Goal: Task Accomplishment & Management: Use online tool/utility

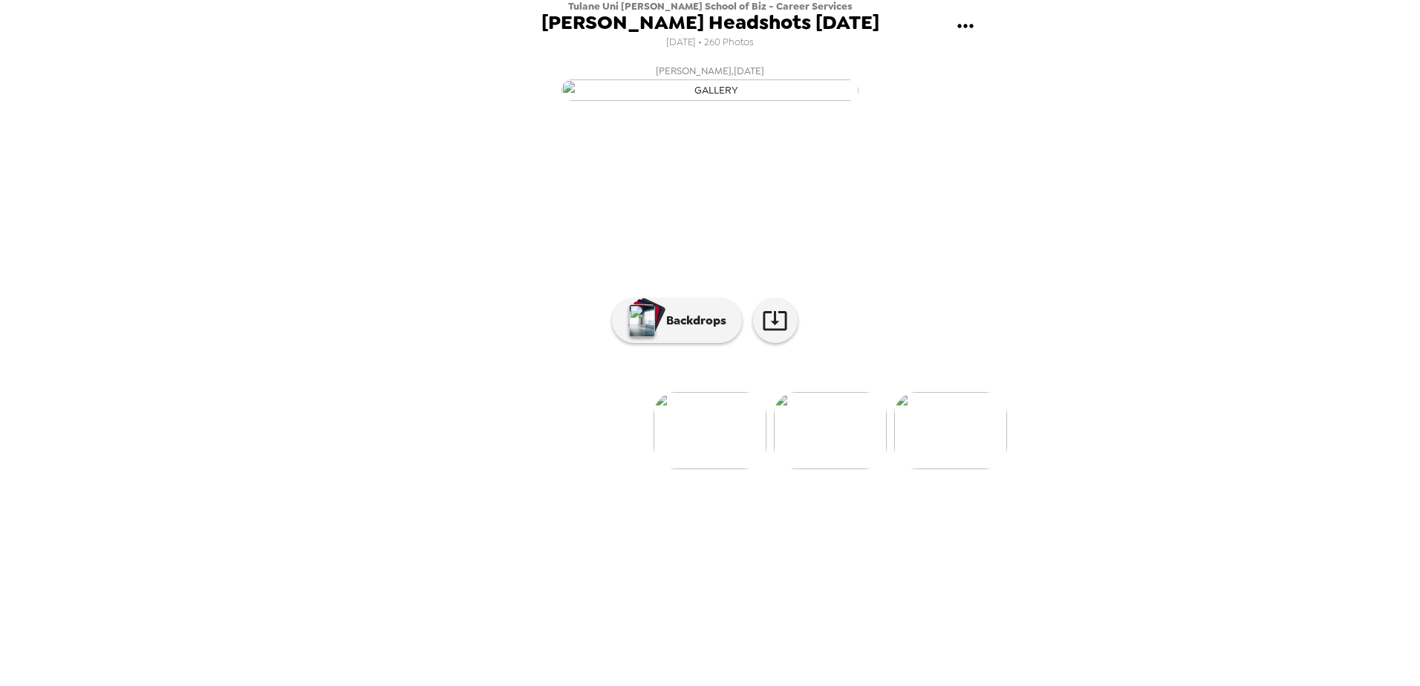
click at [829, 469] on img at bounding box center [830, 430] width 113 height 77
click at [776, 333] on icon at bounding box center [775, 320] width 26 height 26
click at [650, 469] on img at bounding box center [631, 430] width 113 height 77
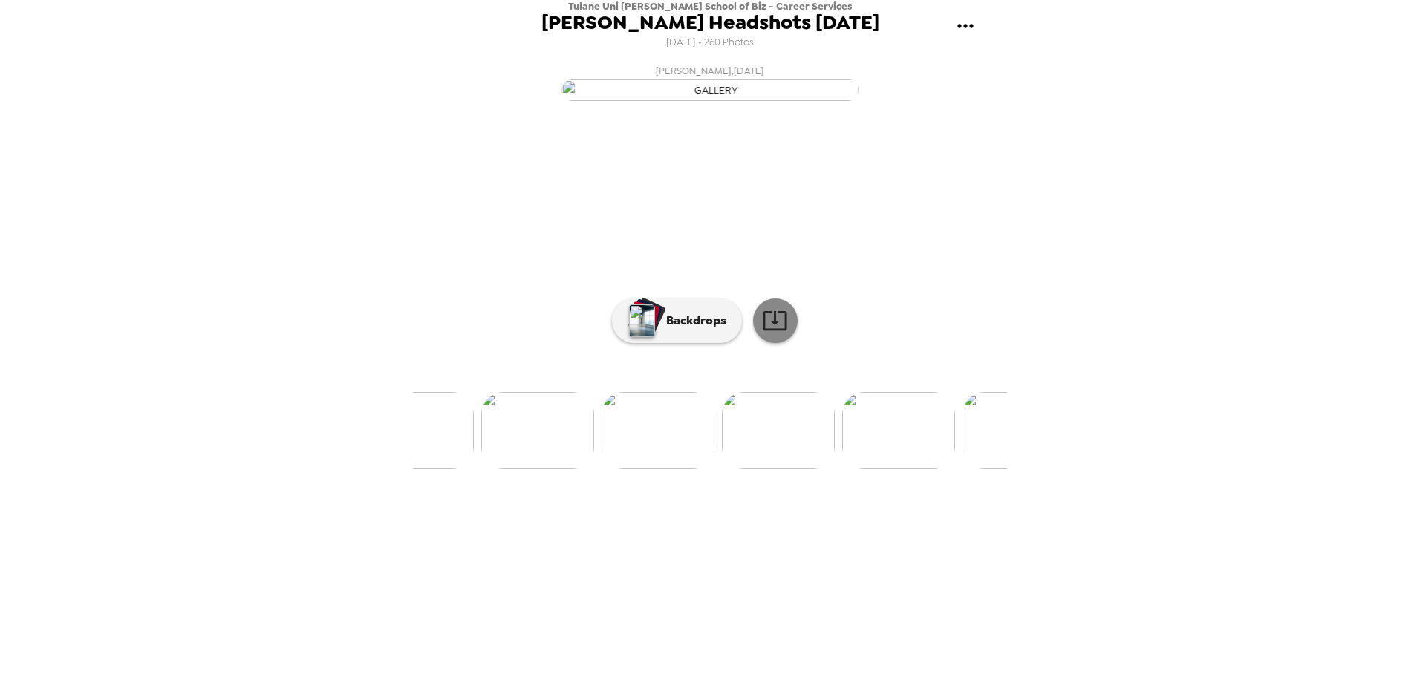
click at [776, 331] on icon at bounding box center [775, 320] width 24 height 19
click at [800, 469] on img at bounding box center [778, 430] width 113 height 77
click at [773, 343] on link at bounding box center [775, 321] width 45 height 45
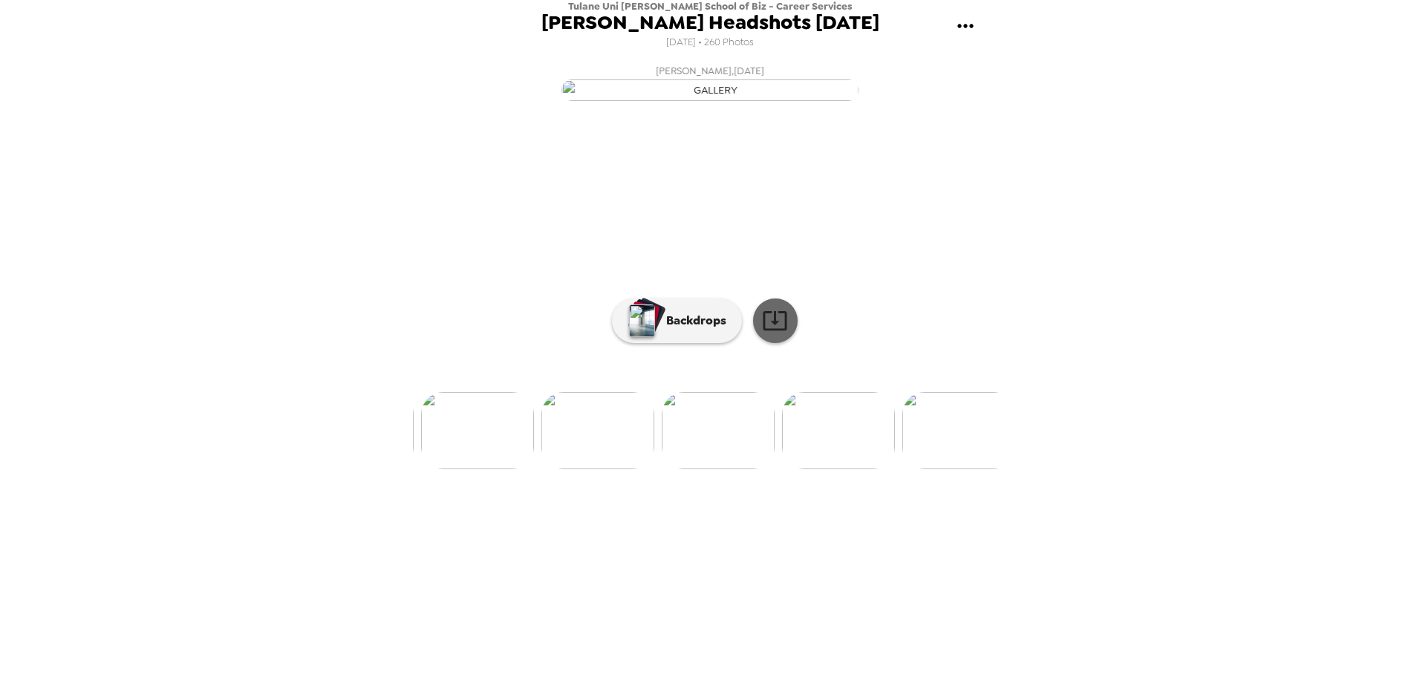
click at [777, 333] on icon at bounding box center [775, 320] width 26 height 26
click at [854, 469] on img at bounding box center [838, 430] width 113 height 77
click at [781, 333] on icon at bounding box center [775, 320] width 26 height 26
click at [856, 469] on img at bounding box center [836, 430] width 113 height 77
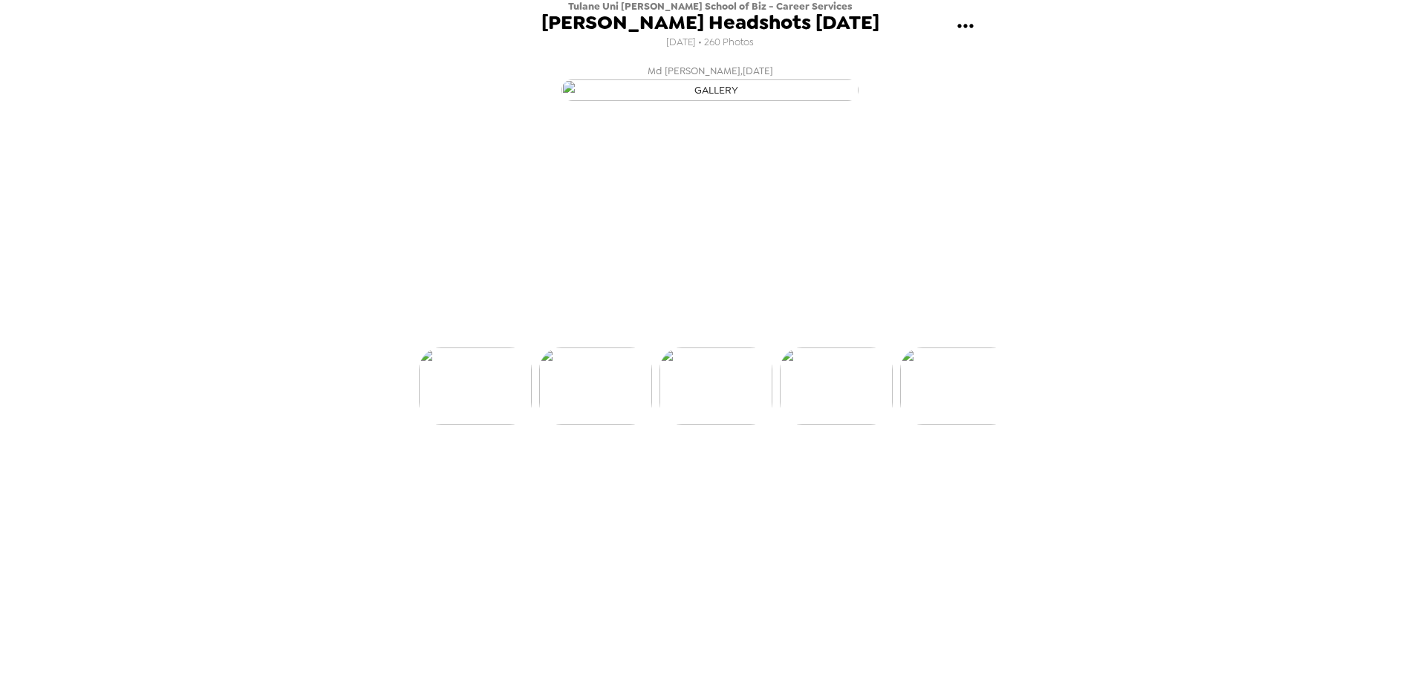
scroll to position [0, 24179]
click at [775, 331] on icon at bounding box center [775, 320] width 24 height 19
click at [847, 469] on img at bounding box center [836, 430] width 113 height 77
click at [786, 331] on icon at bounding box center [775, 320] width 24 height 19
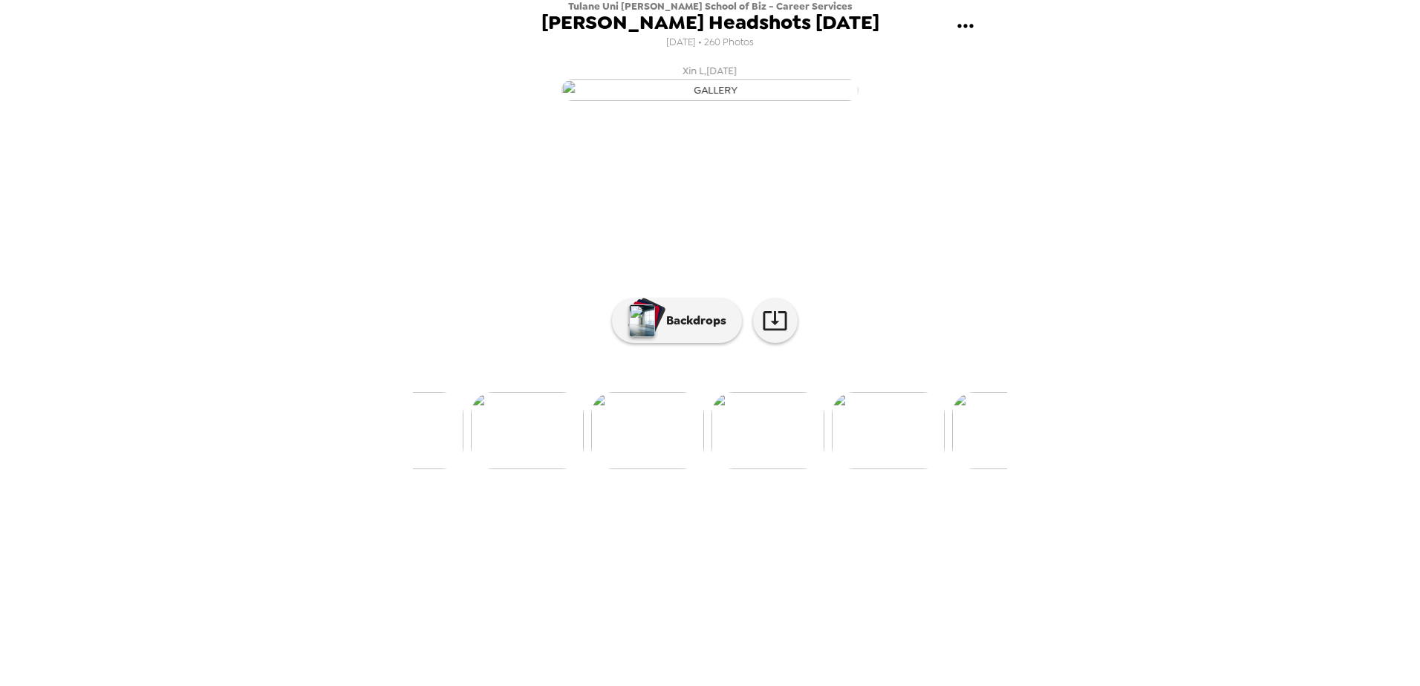
click at [974, 343] on div "Backdrops" at bounding box center [710, 321] width 594 height 45
click at [899, 469] on img at bounding box center [888, 430] width 113 height 77
click at [816, 469] on img at bounding box center [818, 430] width 113 height 77
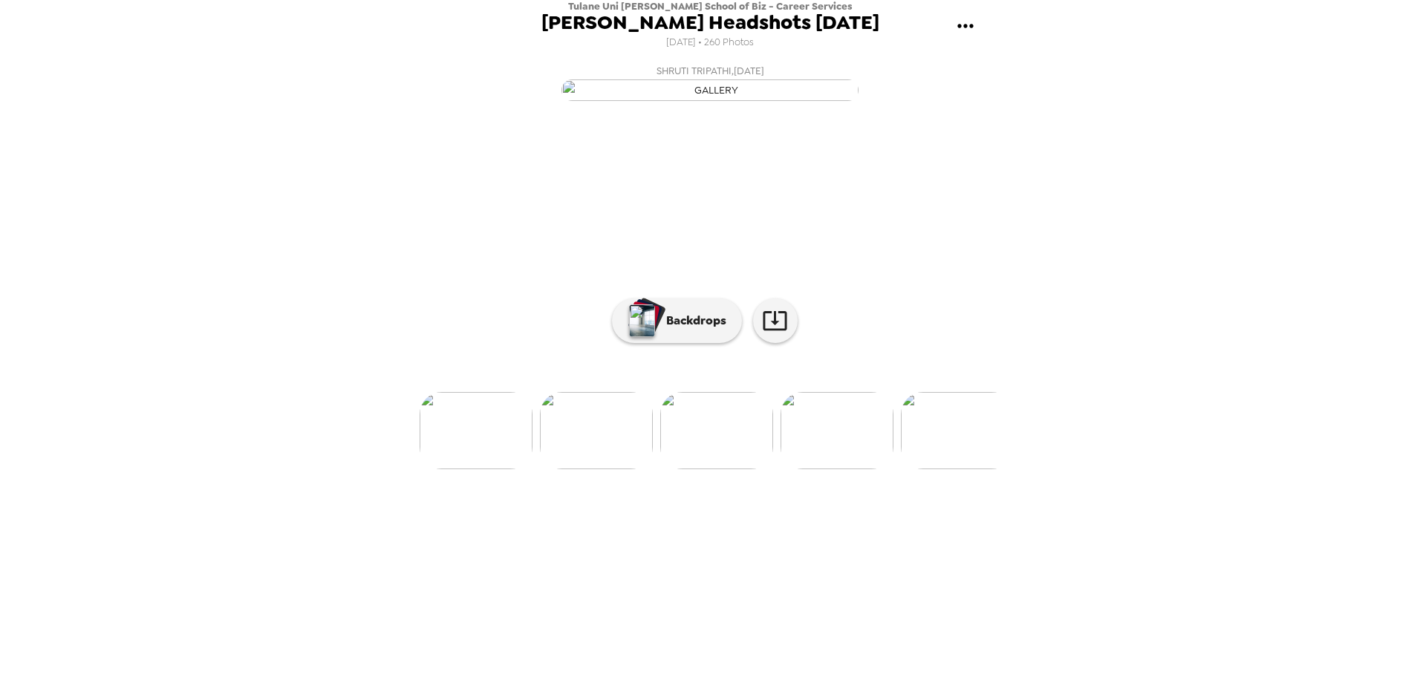
click at [853, 469] on img at bounding box center [837, 430] width 113 height 77
click at [729, 469] on img at bounding box center [716, 430] width 113 height 77
click at [611, 469] on img at bounding box center [596, 430] width 113 height 77
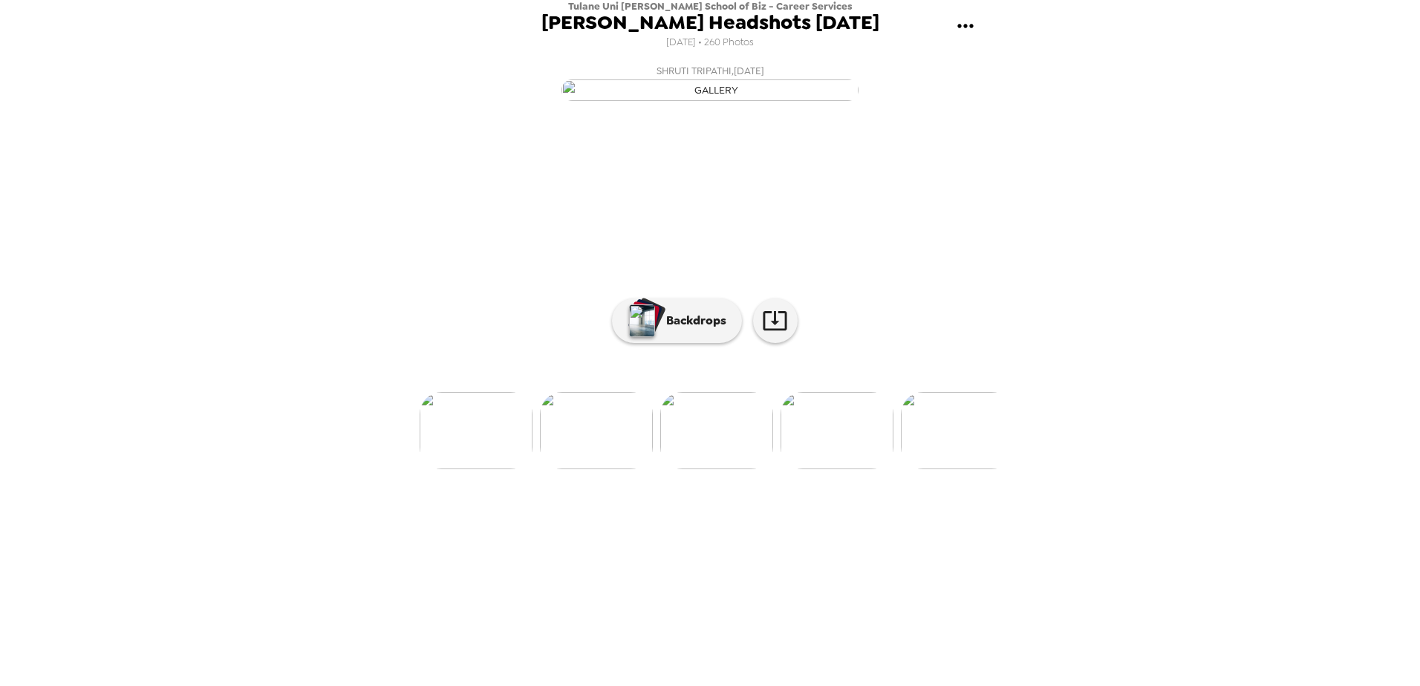
click at [803, 469] on img at bounding box center [837, 430] width 113 height 77
click at [585, 469] on img at bounding box center [596, 430] width 113 height 77
click at [834, 469] on img at bounding box center [837, 430] width 113 height 77
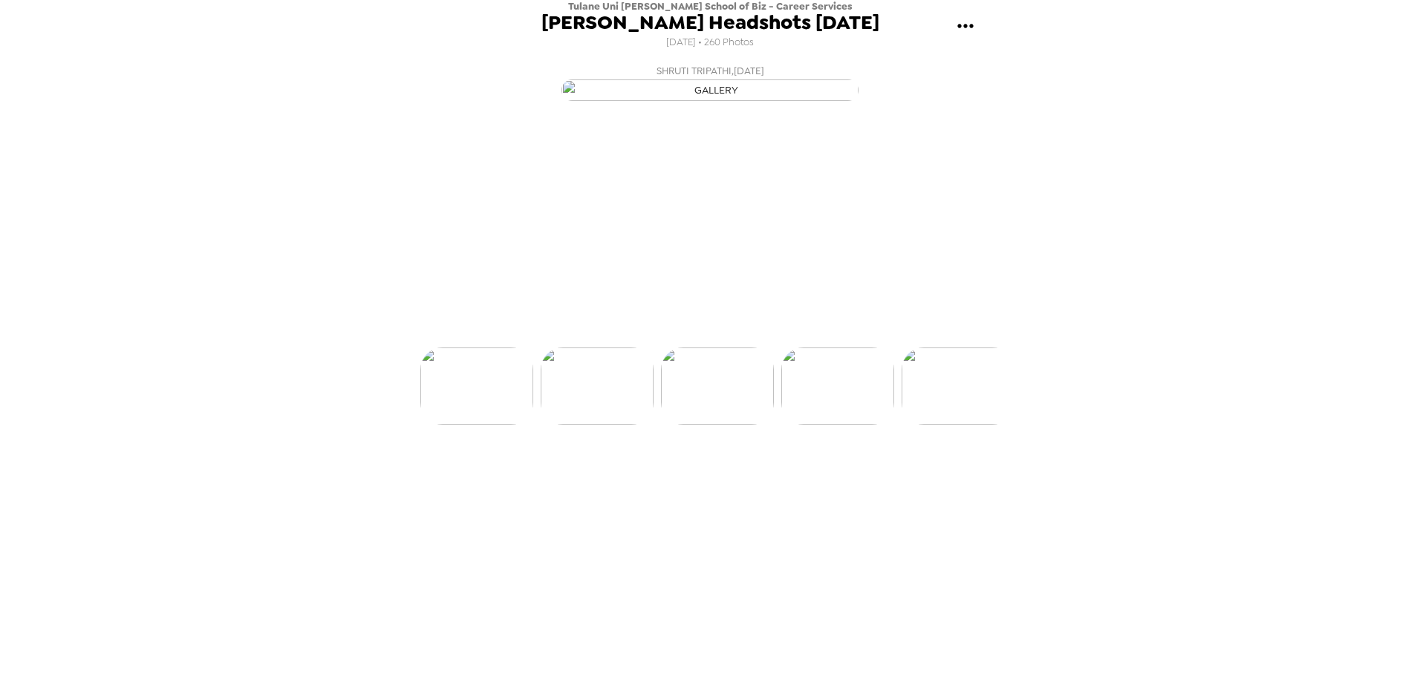
scroll to position [0, 27427]
click at [576, 469] on img at bounding box center [596, 430] width 113 height 77
click at [856, 469] on img at bounding box center [837, 430] width 113 height 77
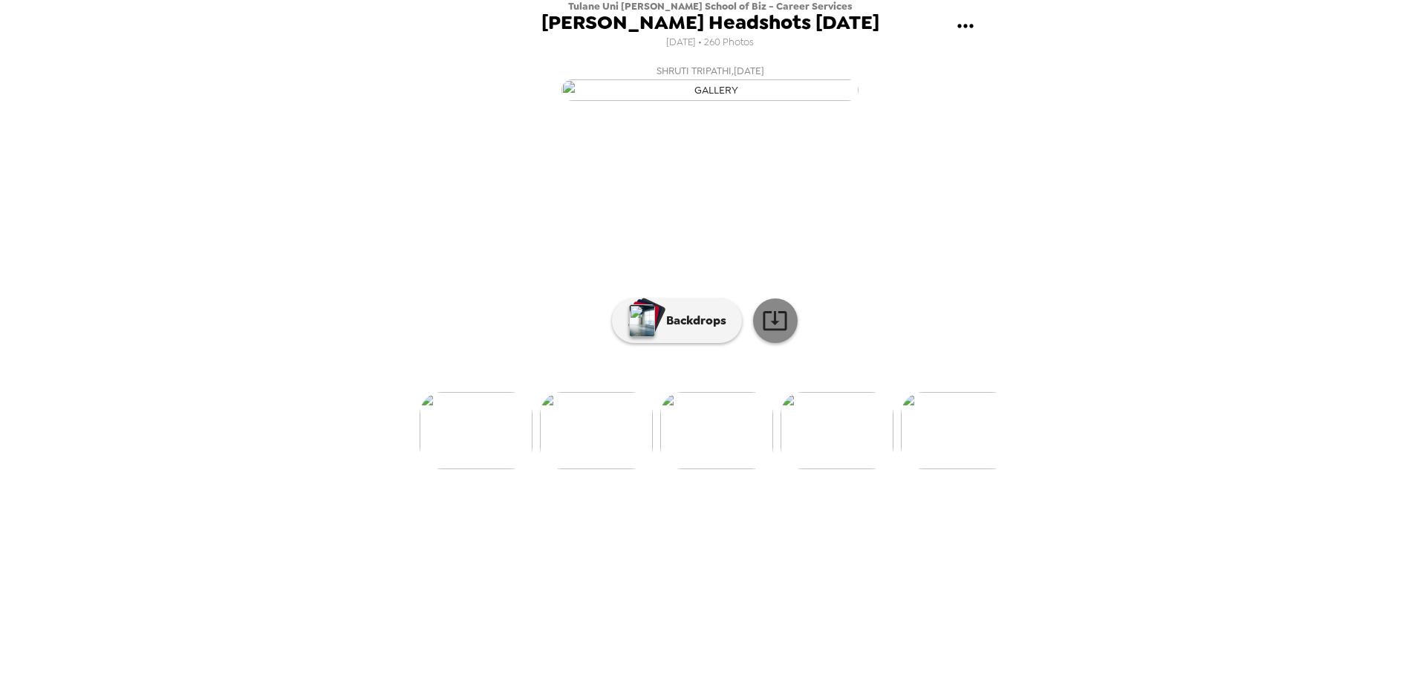
click at [767, 331] on icon at bounding box center [775, 320] width 24 height 19
click at [966, 469] on img at bounding box center [957, 430] width 113 height 77
click at [710, 469] on img at bounding box center [716, 430] width 113 height 77
click at [622, 469] on img at bounding box center [596, 430] width 113 height 77
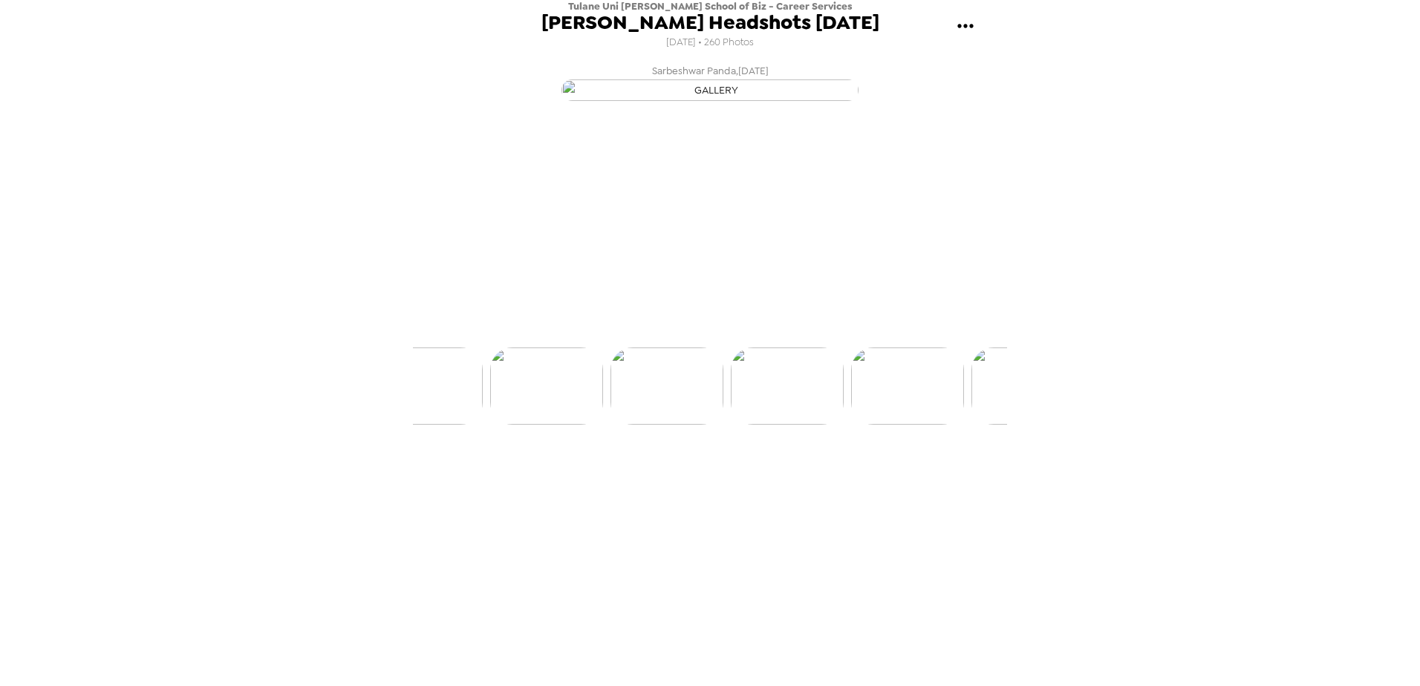
scroll to position [0, 27548]
click at [833, 469] on img at bounding box center [837, 430] width 113 height 77
click at [587, 469] on img at bounding box center [596, 430] width 113 height 77
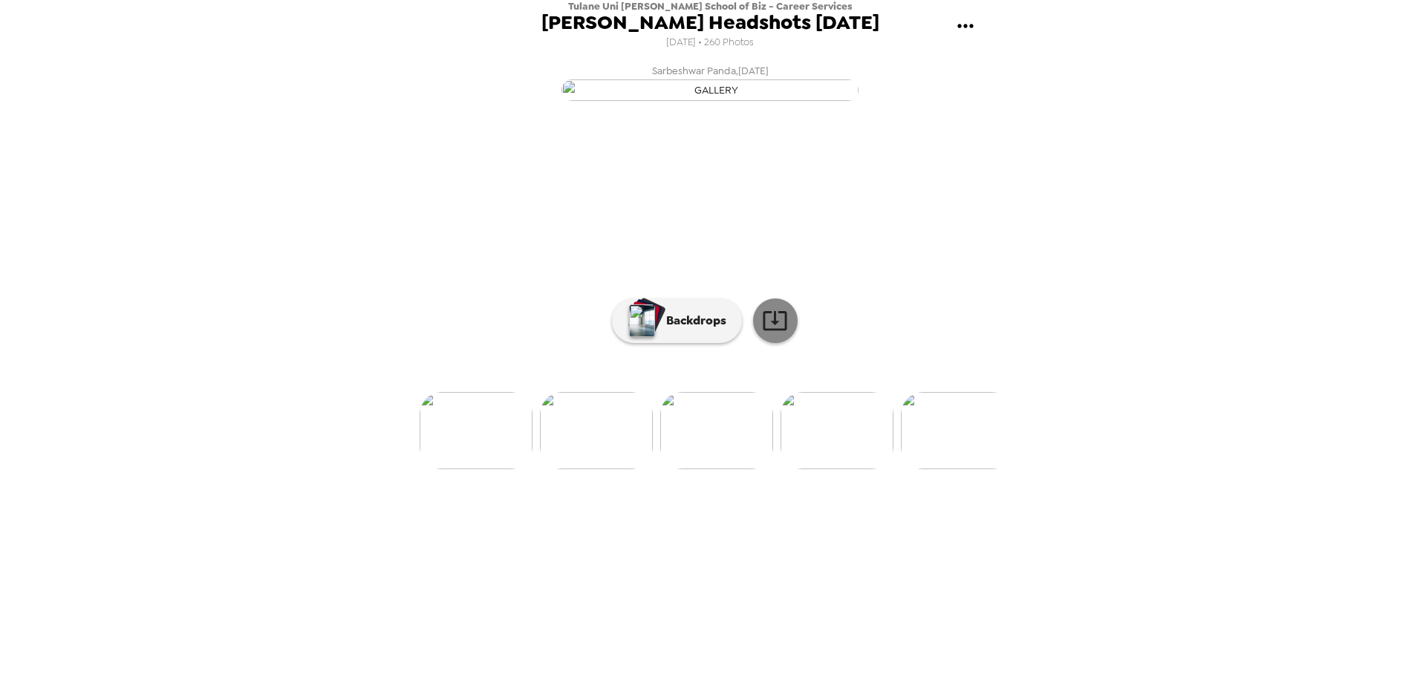
click at [785, 331] on icon at bounding box center [775, 320] width 24 height 19
click at [949, 469] on img at bounding box center [957, 430] width 113 height 77
click at [763, 333] on icon at bounding box center [775, 320] width 26 height 26
click at [932, 469] on img at bounding box center [957, 430] width 113 height 77
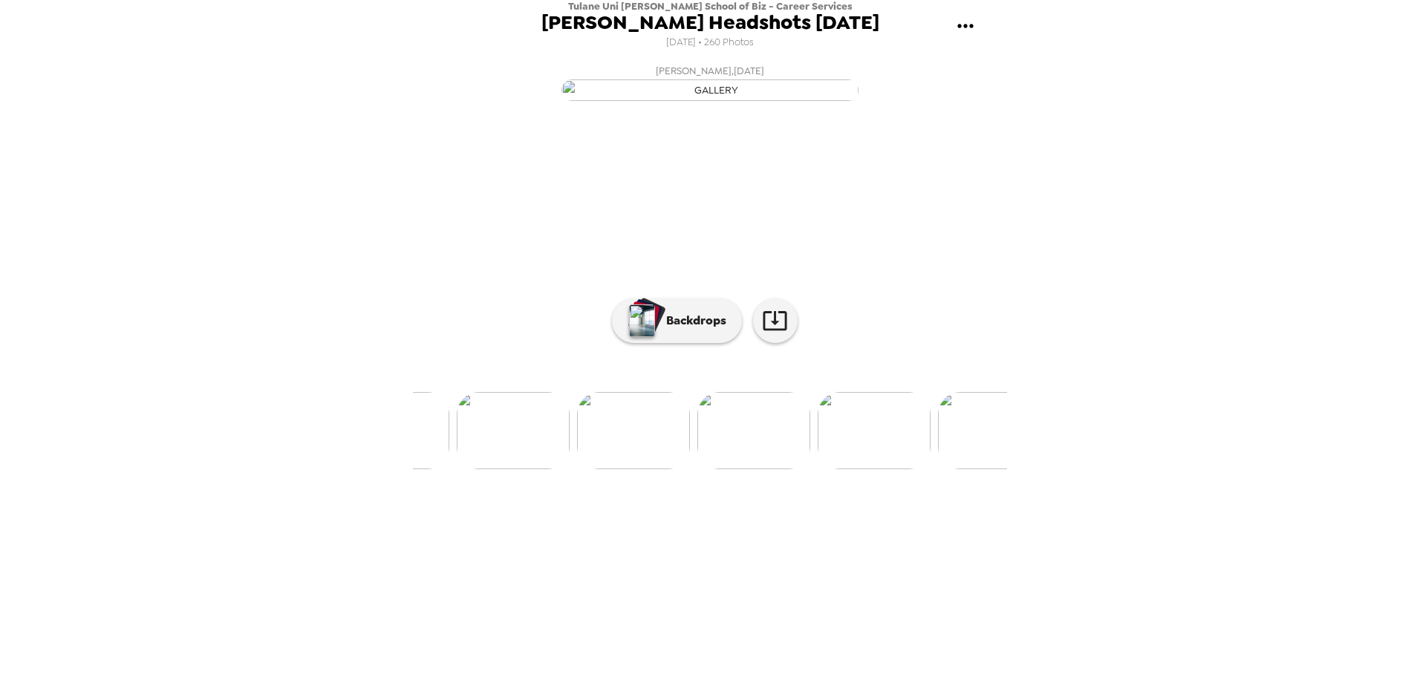
scroll to position [0, 28475]
click at [782, 333] on icon at bounding box center [775, 320] width 26 height 26
click at [873, 469] on img at bounding box center [872, 430] width 113 height 77
click at [769, 343] on link at bounding box center [775, 321] width 45 height 45
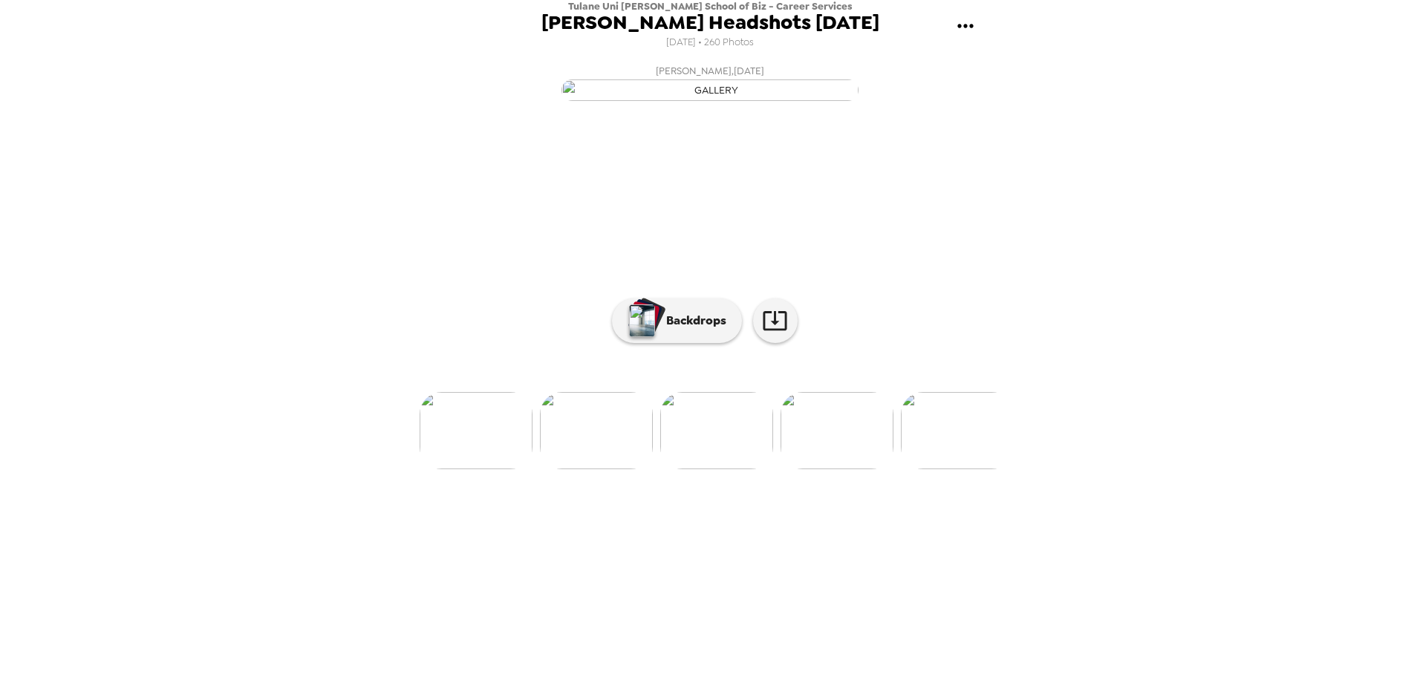
scroll to position [0, 29138]
click at [435, 469] on img at bounding box center [450, 430] width 113 height 77
click at [473, 469] on img at bounding box center [476, 430] width 113 height 77
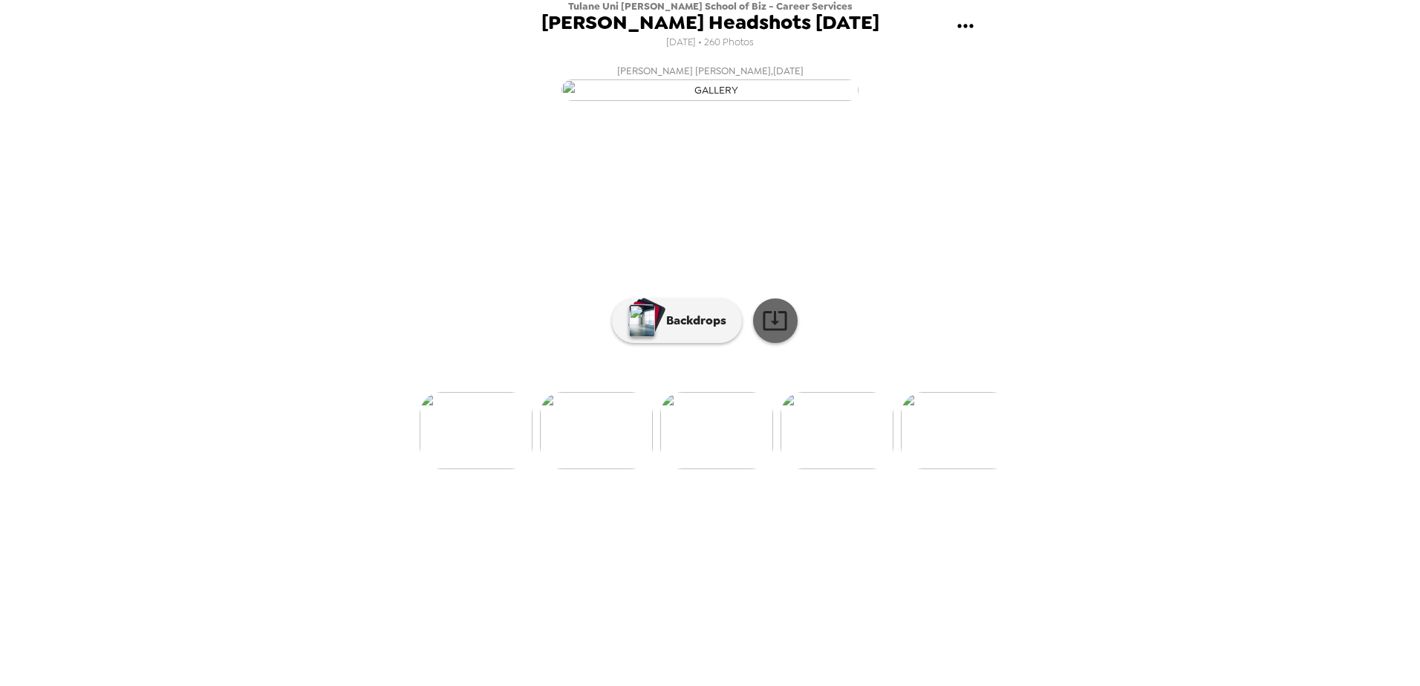
click at [772, 333] on icon at bounding box center [775, 320] width 26 height 26
click at [954, 469] on img at bounding box center [957, 430] width 113 height 77
click at [535, 469] on img at bounding box center [542, 430] width 113 height 77
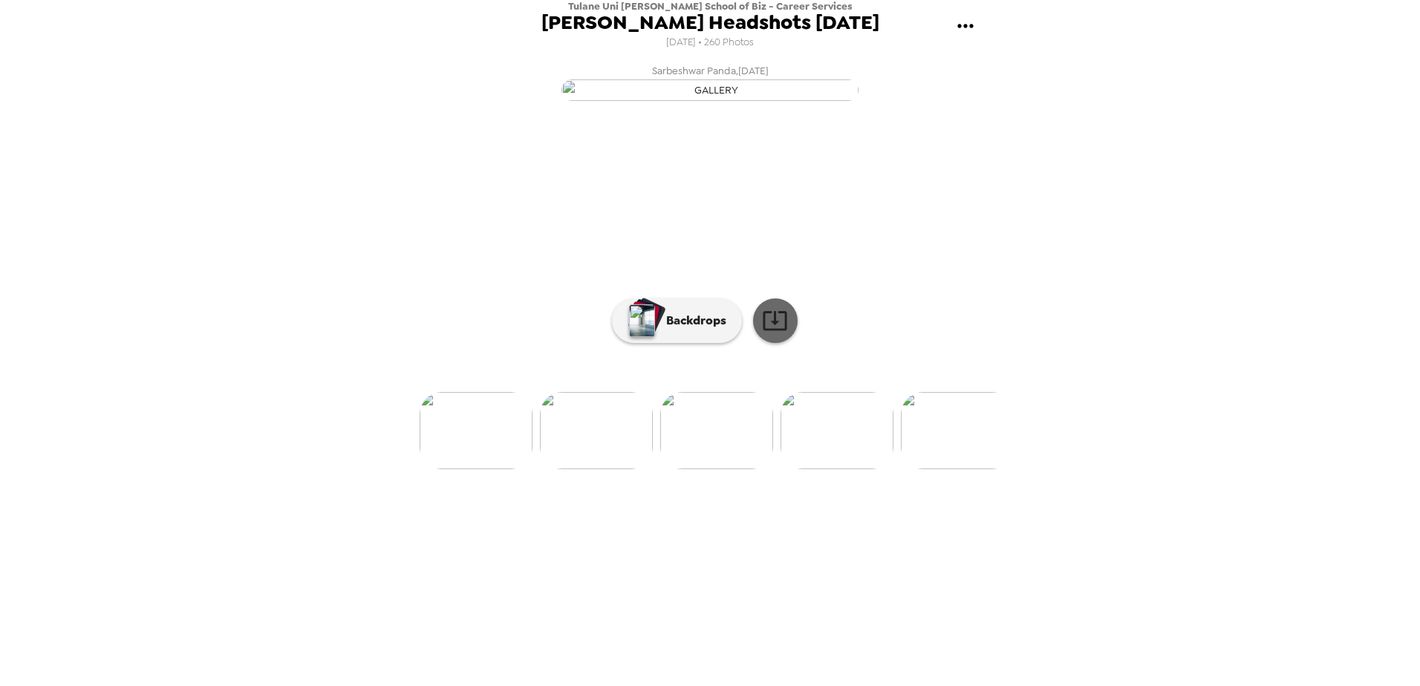
click at [763, 333] on icon at bounding box center [775, 320] width 26 height 26
click at [822, 469] on img at bounding box center [837, 430] width 113 height 77
click at [781, 333] on icon at bounding box center [775, 320] width 26 height 26
click at [932, 469] on img at bounding box center [957, 430] width 113 height 77
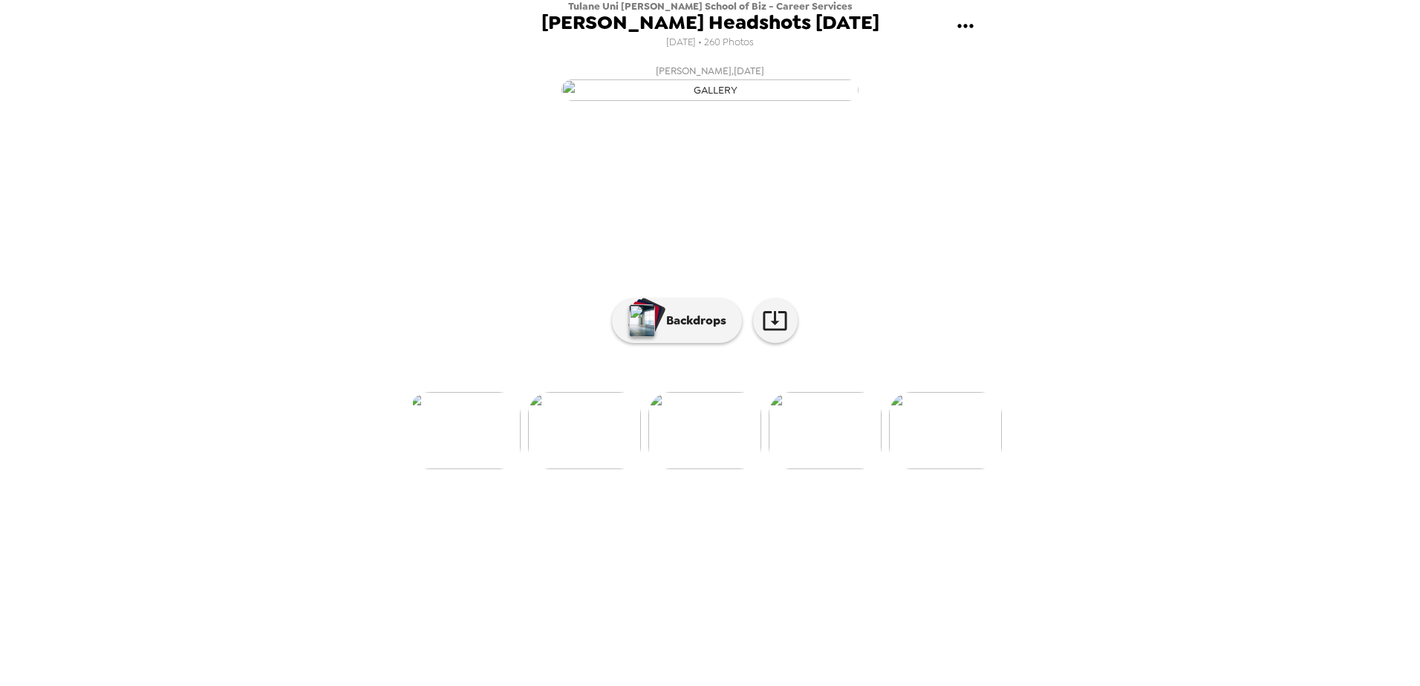
scroll to position [0, 28694]
click at [897, 469] on img at bounding box center [894, 430] width 113 height 77
click at [711, 469] on img at bounding box center [740, 430] width 113 height 77
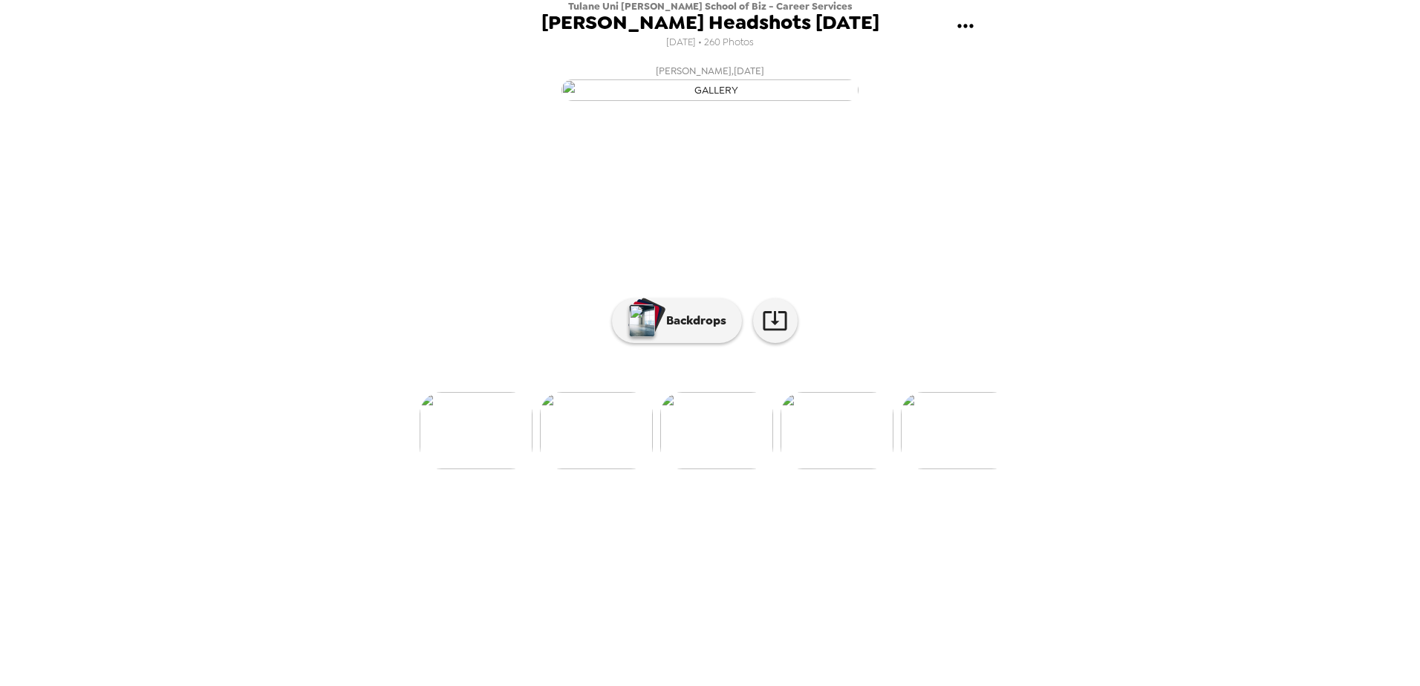
click at [798, 469] on img at bounding box center [837, 430] width 113 height 77
click at [572, 469] on img at bounding box center [596, 430] width 113 height 77
click at [774, 331] on icon at bounding box center [775, 320] width 24 height 19
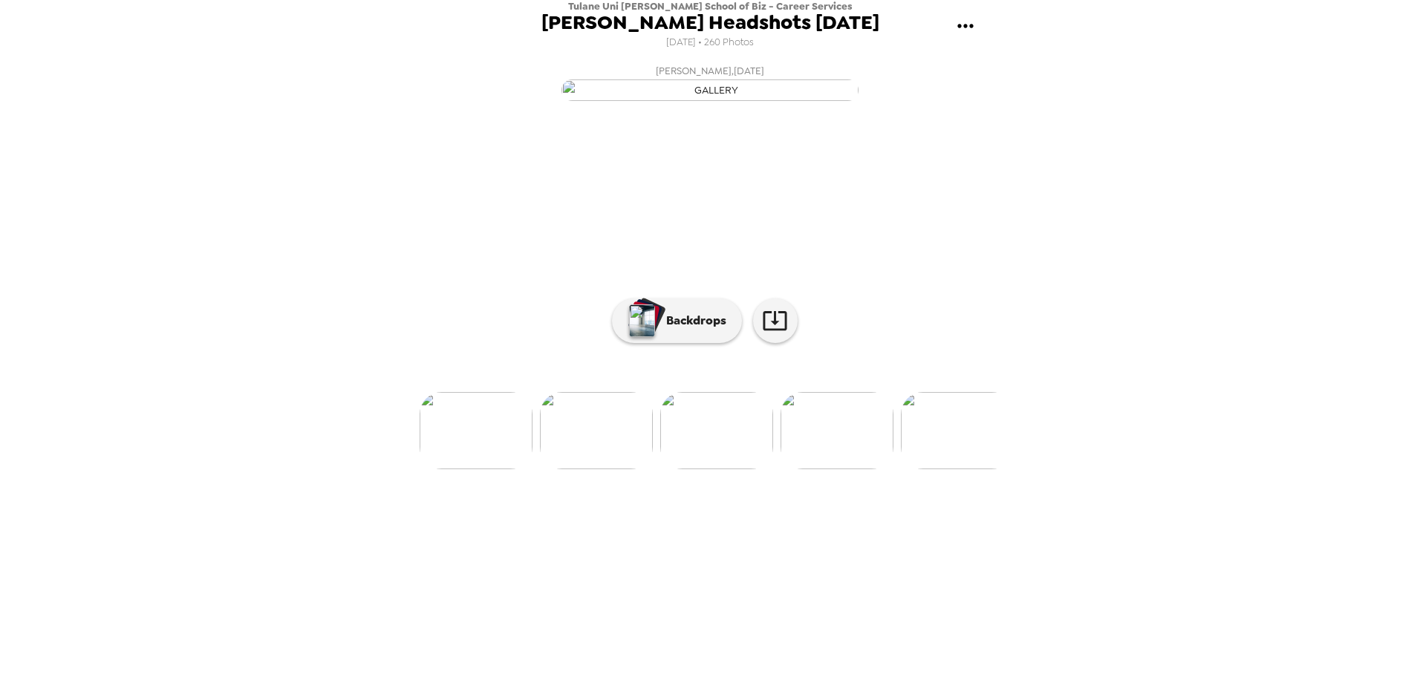
click at [873, 469] on img at bounding box center [837, 430] width 113 height 77
click at [766, 333] on icon at bounding box center [775, 320] width 26 height 26
click at [834, 469] on img at bounding box center [837, 430] width 113 height 77
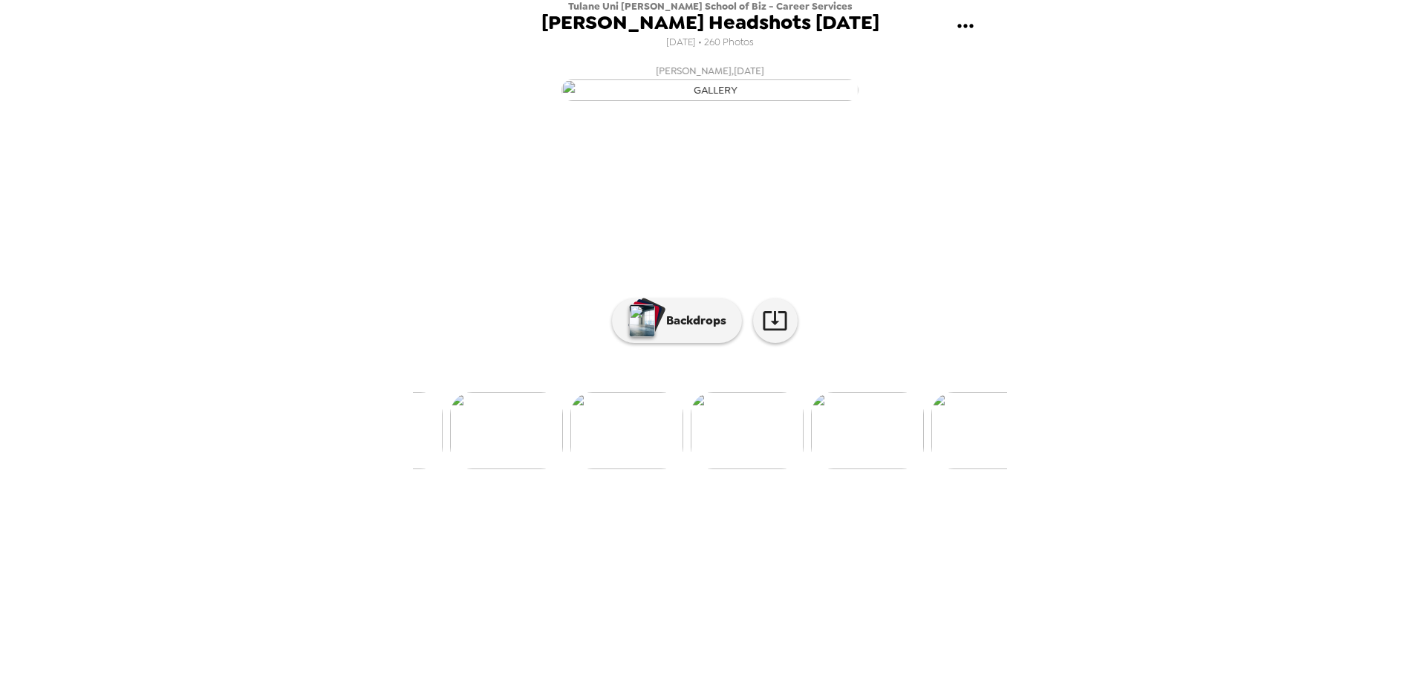
click at [636, 469] on img at bounding box center [626, 430] width 113 height 77
click at [776, 333] on icon at bounding box center [775, 320] width 26 height 26
click at [695, 469] on img at bounding box center [716, 430] width 113 height 77
click at [609, 469] on img at bounding box center [623, 430] width 113 height 77
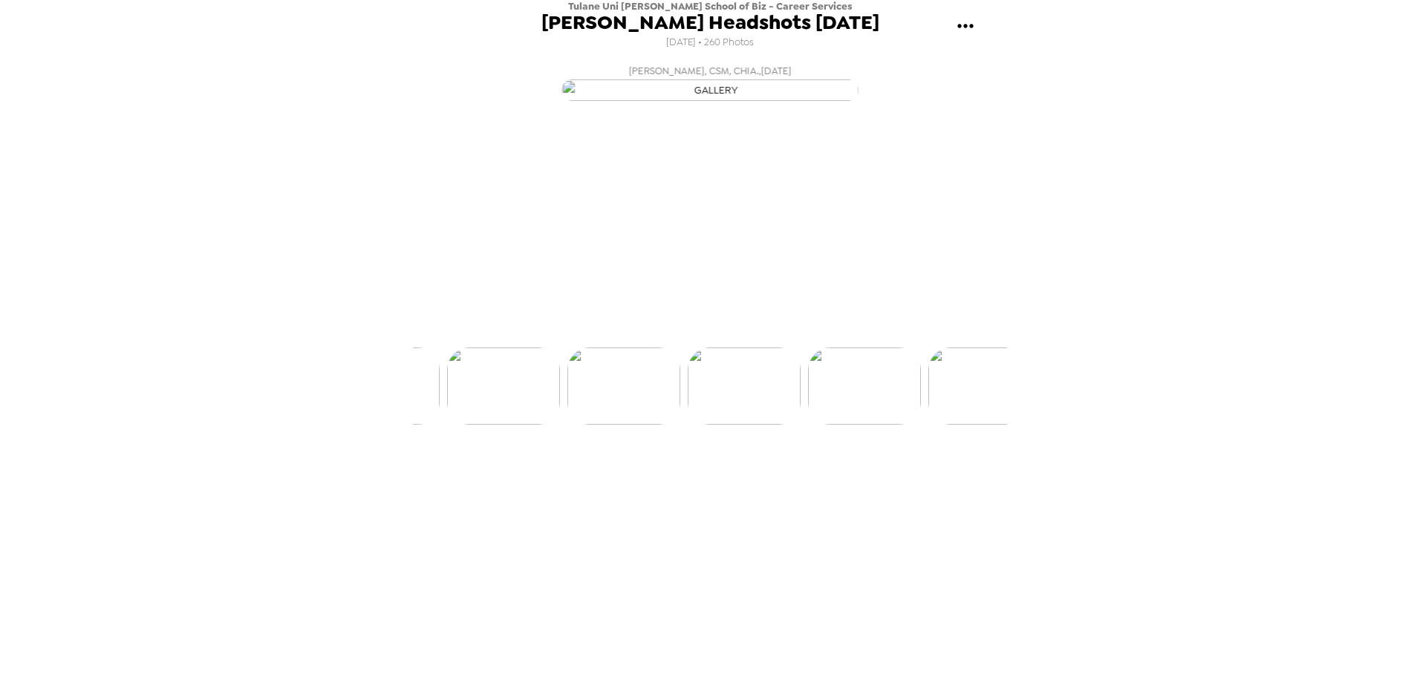
scroll to position [0, 26586]
click at [774, 469] on div at bounding box center [710, 406] width 594 height 126
click at [775, 331] on icon at bounding box center [775, 320] width 24 height 19
click at [702, 469] on img at bounding box center [716, 430] width 113 height 77
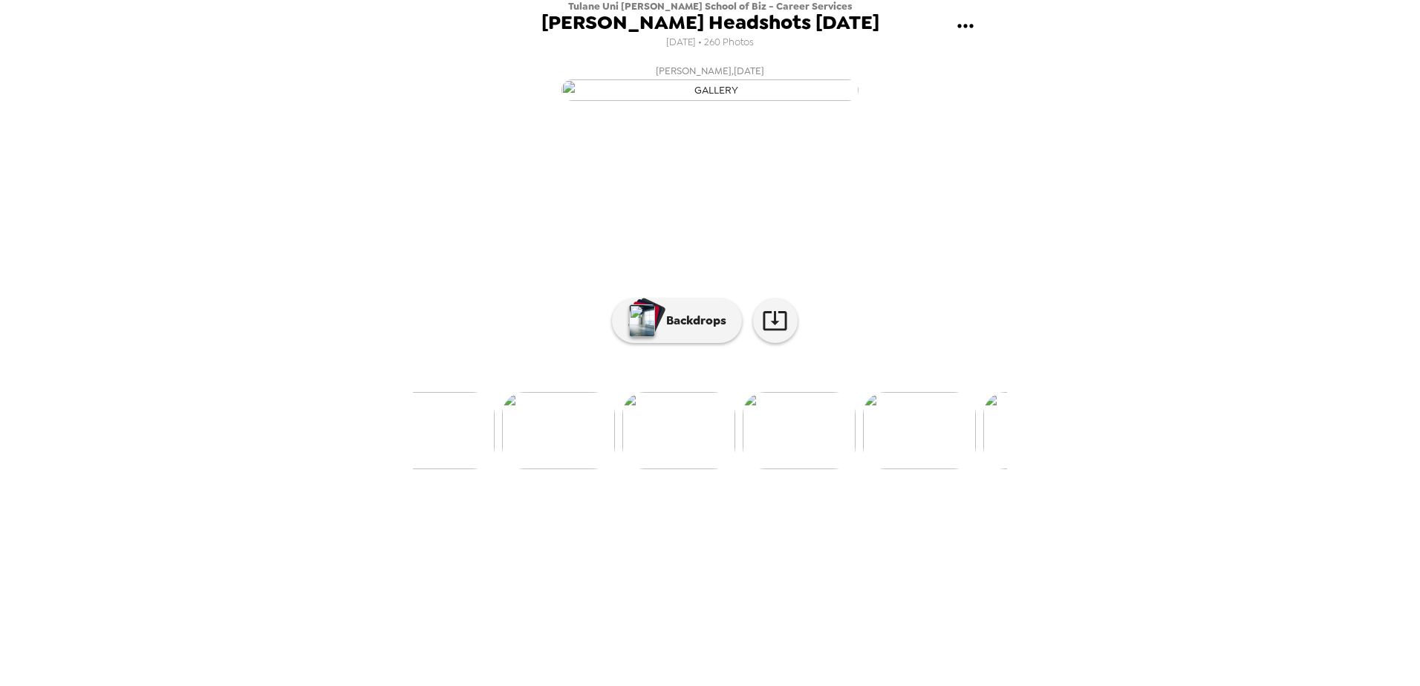
click at [796, 469] on img at bounding box center [799, 430] width 113 height 77
click at [784, 333] on icon at bounding box center [775, 320] width 26 height 26
click at [406, 396] on div "Tulane Uni [PERSON_NAME] School of Biz - Career Services [PERSON_NAME] Headshot…" at bounding box center [710, 343] width 1420 height 686
click at [720, 469] on img at bounding box center [716, 430] width 113 height 77
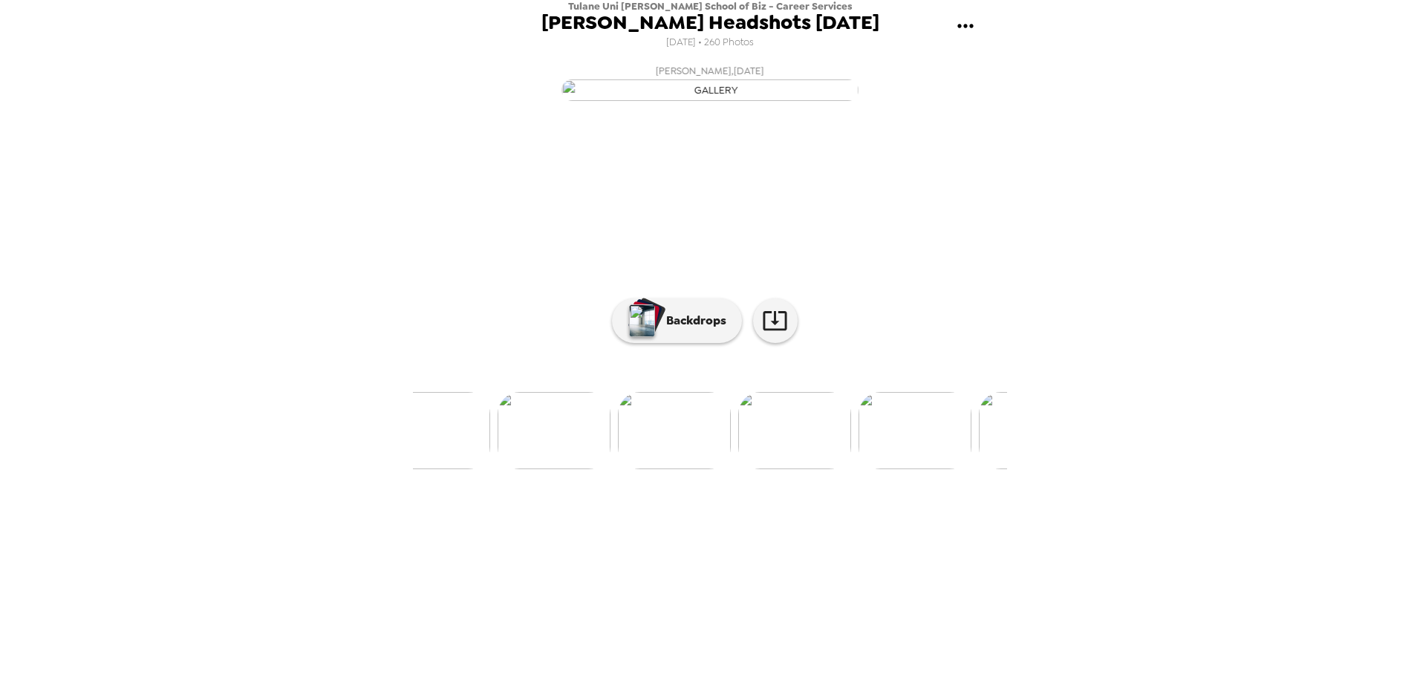
scroll to position [0, 25540]
click at [557, 469] on img at bounding box center [558, 430] width 113 height 77
click at [788, 343] on link at bounding box center [775, 321] width 45 height 45
click at [489, 469] on img at bounding box center [475, 430] width 113 height 77
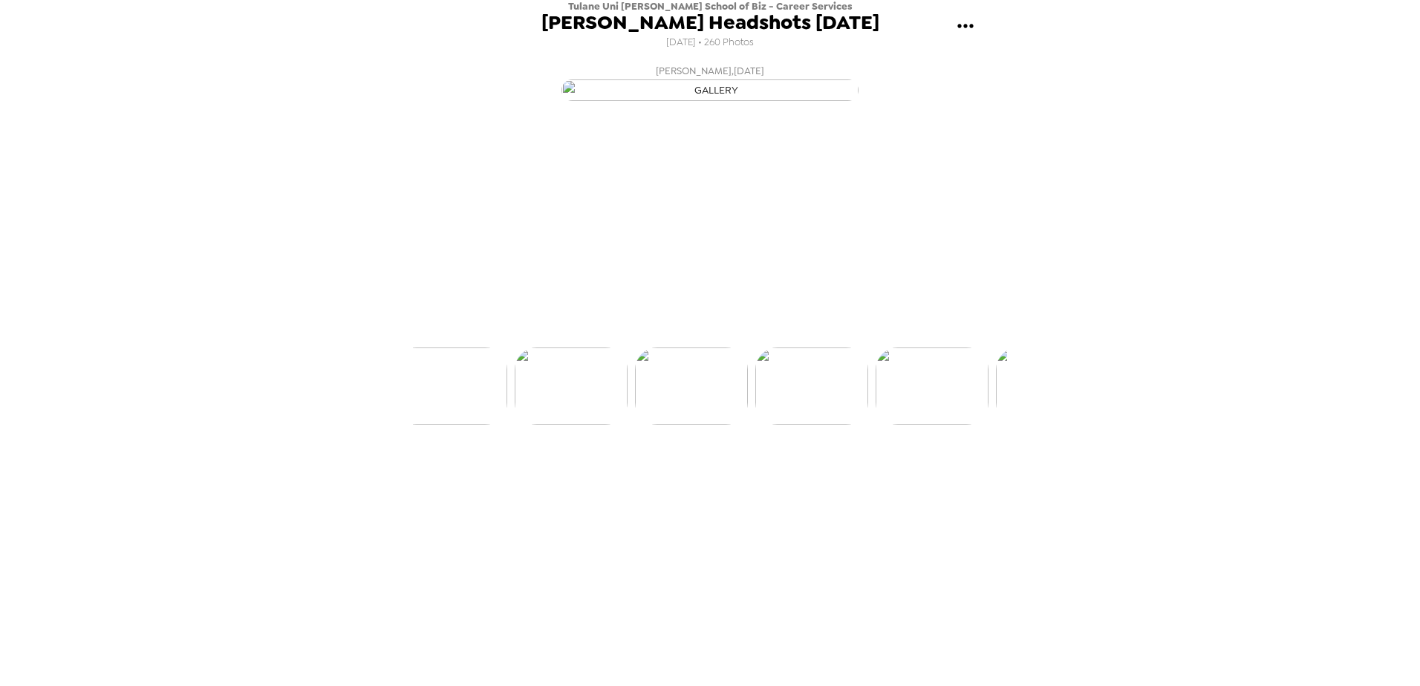
scroll to position [0, 25142]
click at [781, 333] on icon at bounding box center [775, 320] width 26 height 26
click at [573, 469] on img at bounding box center [595, 430] width 113 height 77
click at [783, 333] on icon at bounding box center [775, 320] width 26 height 26
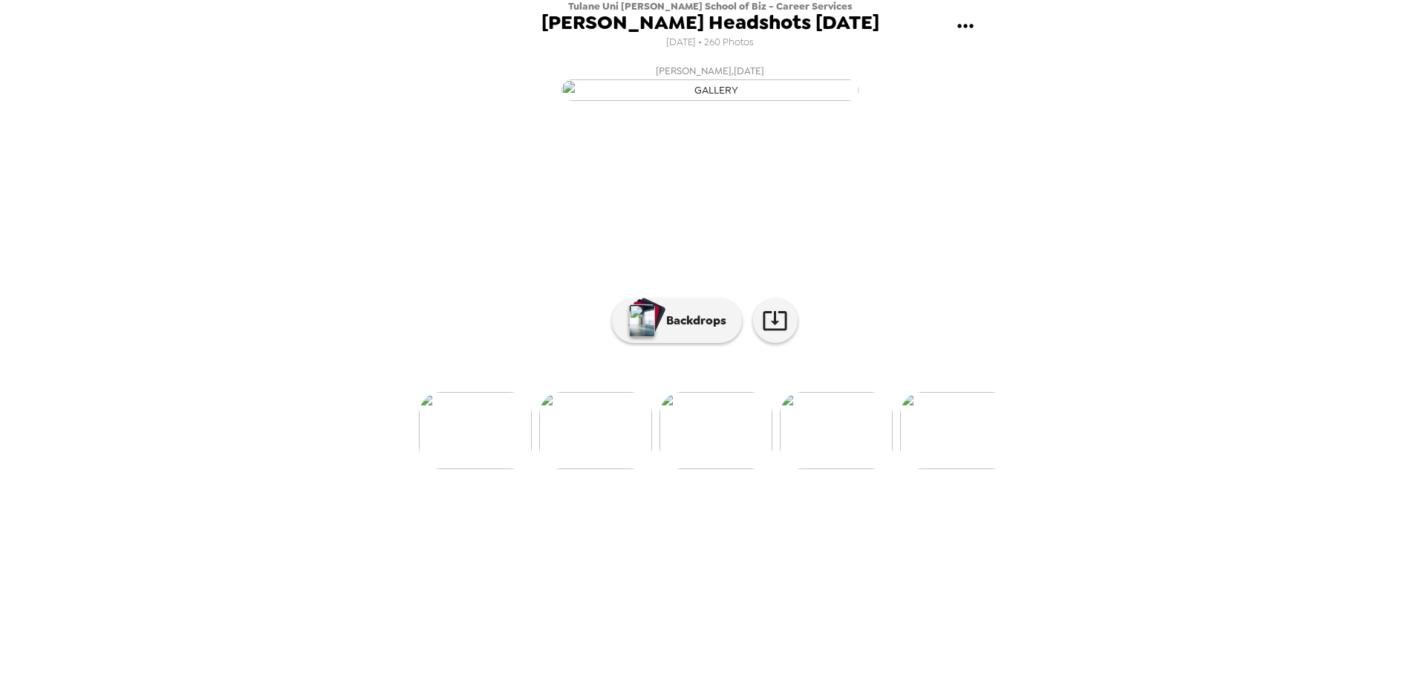
click at [631, 469] on img at bounding box center [595, 430] width 113 height 77
click at [587, 469] on img at bounding box center [591, 430] width 113 height 77
click at [858, 469] on img at bounding box center [836, 430] width 113 height 77
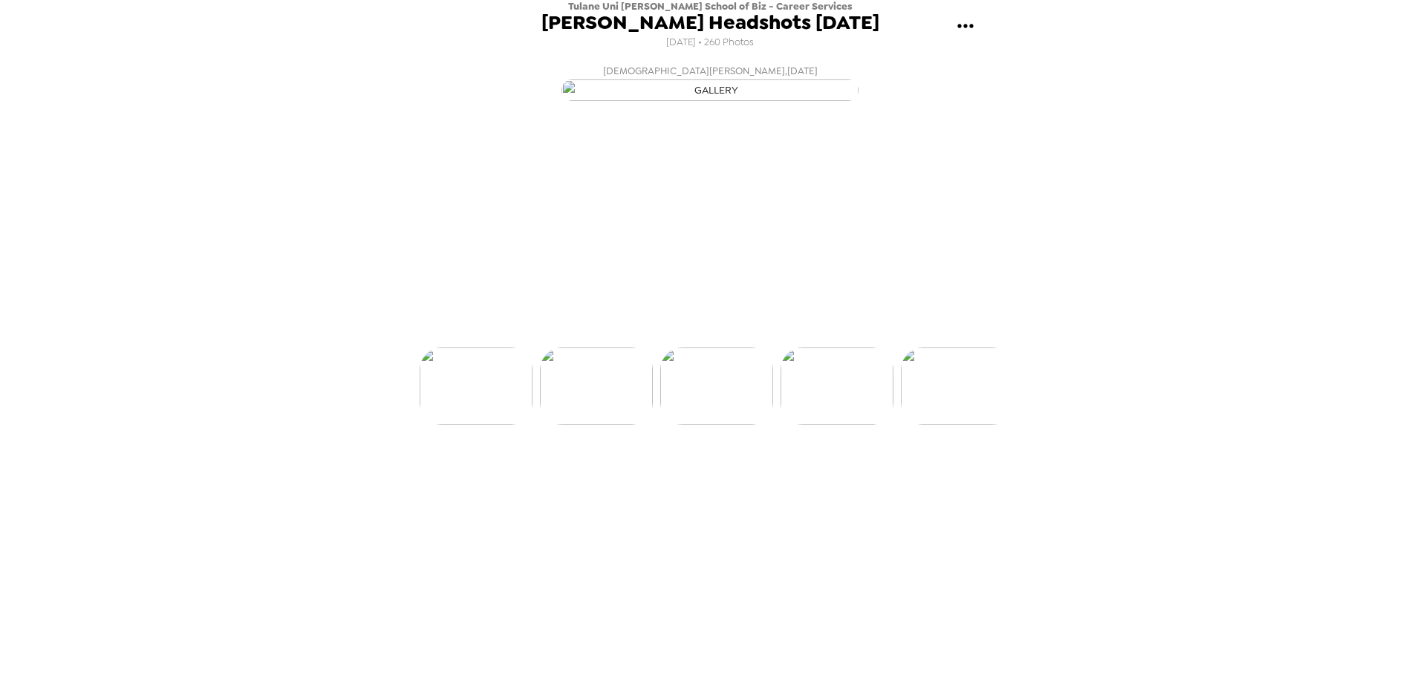
scroll to position [0, 24540]
click at [787, 333] on icon at bounding box center [775, 320] width 26 height 26
click at [464, 469] on img at bounding box center [475, 430] width 113 height 77
click at [776, 333] on icon at bounding box center [775, 320] width 26 height 26
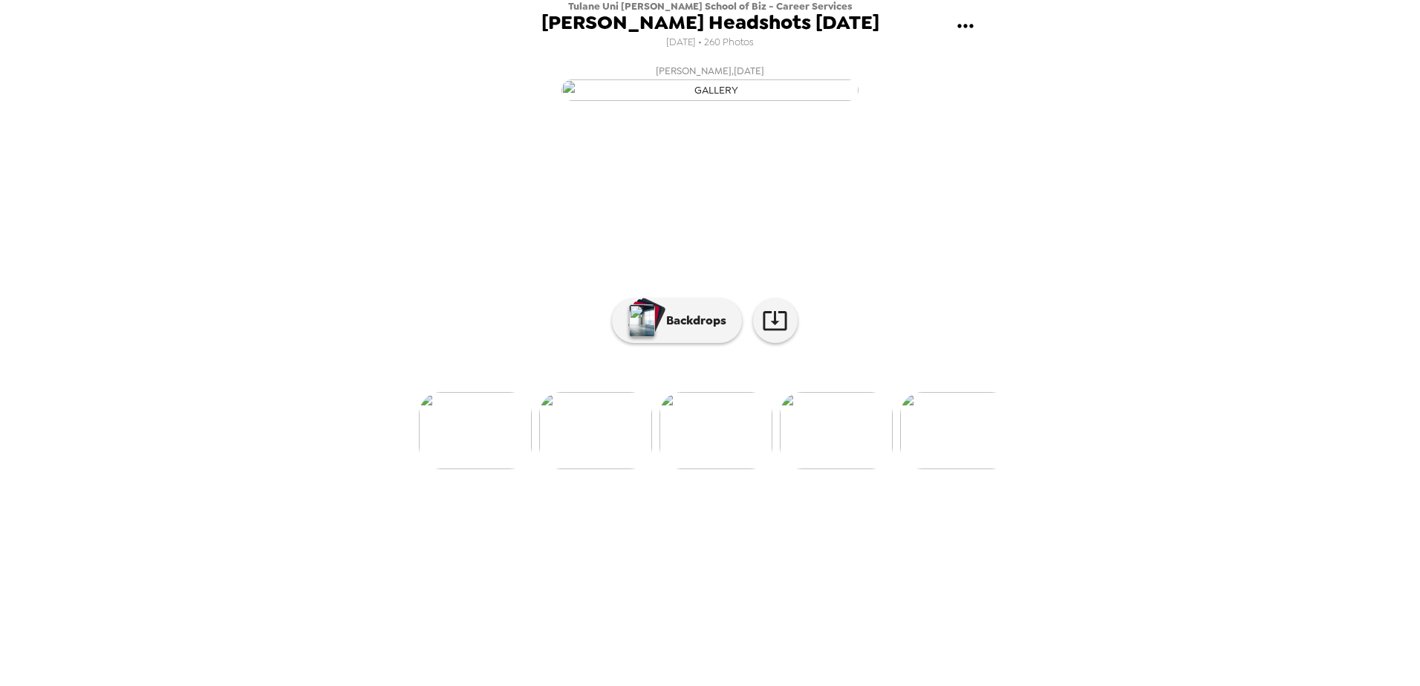
click at [706, 469] on img at bounding box center [716, 430] width 113 height 77
click at [706, 469] on img at bounding box center [710, 430] width 113 height 77
click at [778, 331] on icon at bounding box center [775, 320] width 24 height 19
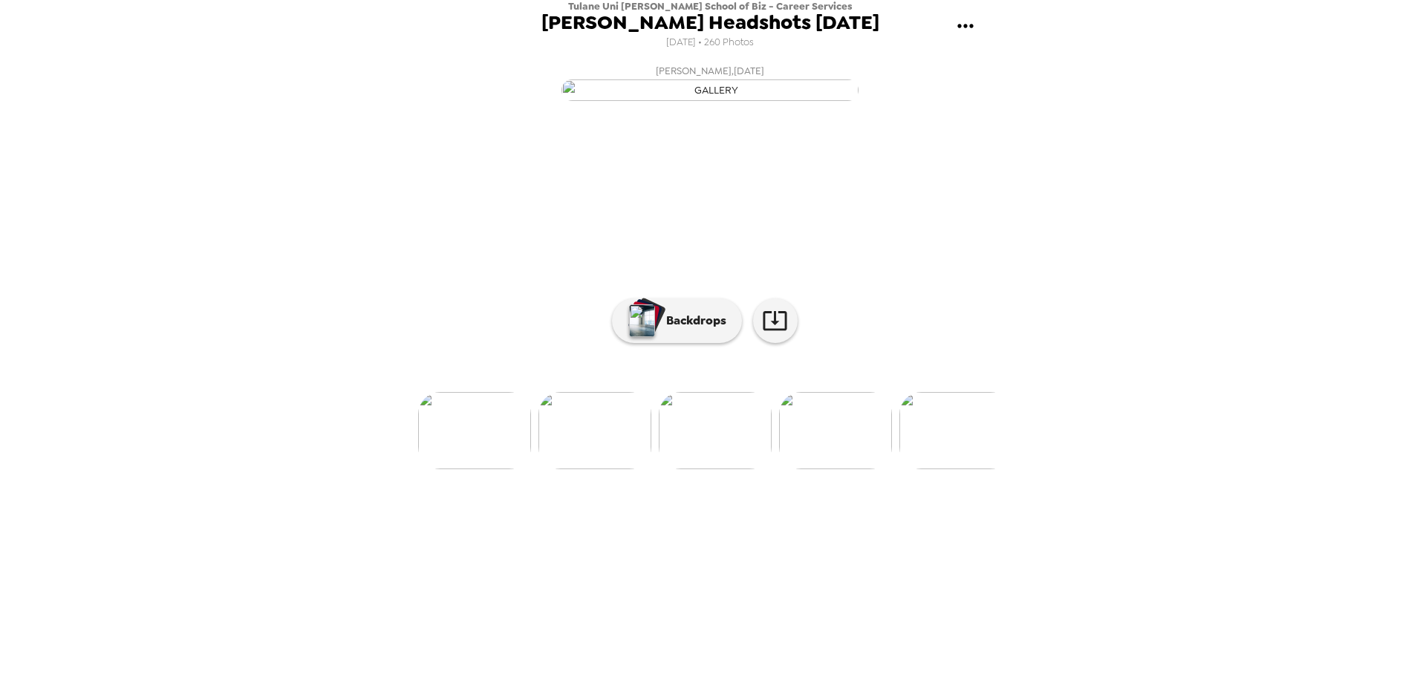
click at [575, 469] on img at bounding box center [594, 430] width 113 height 77
click at [849, 469] on img at bounding box center [835, 430] width 113 height 77
click at [450, 469] on img at bounding box center [474, 430] width 113 height 77
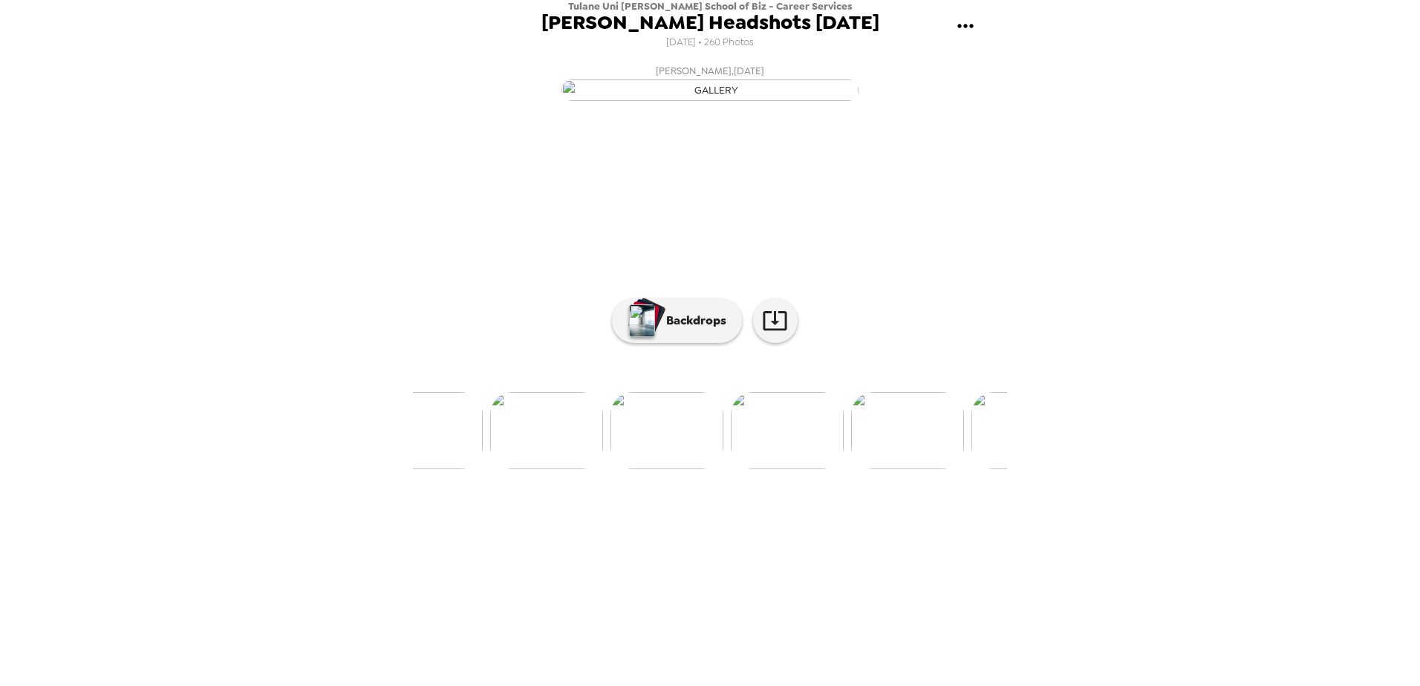
scroll to position [0, 23222]
click at [767, 333] on icon at bounding box center [775, 320] width 26 height 26
click at [709, 469] on img at bounding box center [710, 430] width 113 height 77
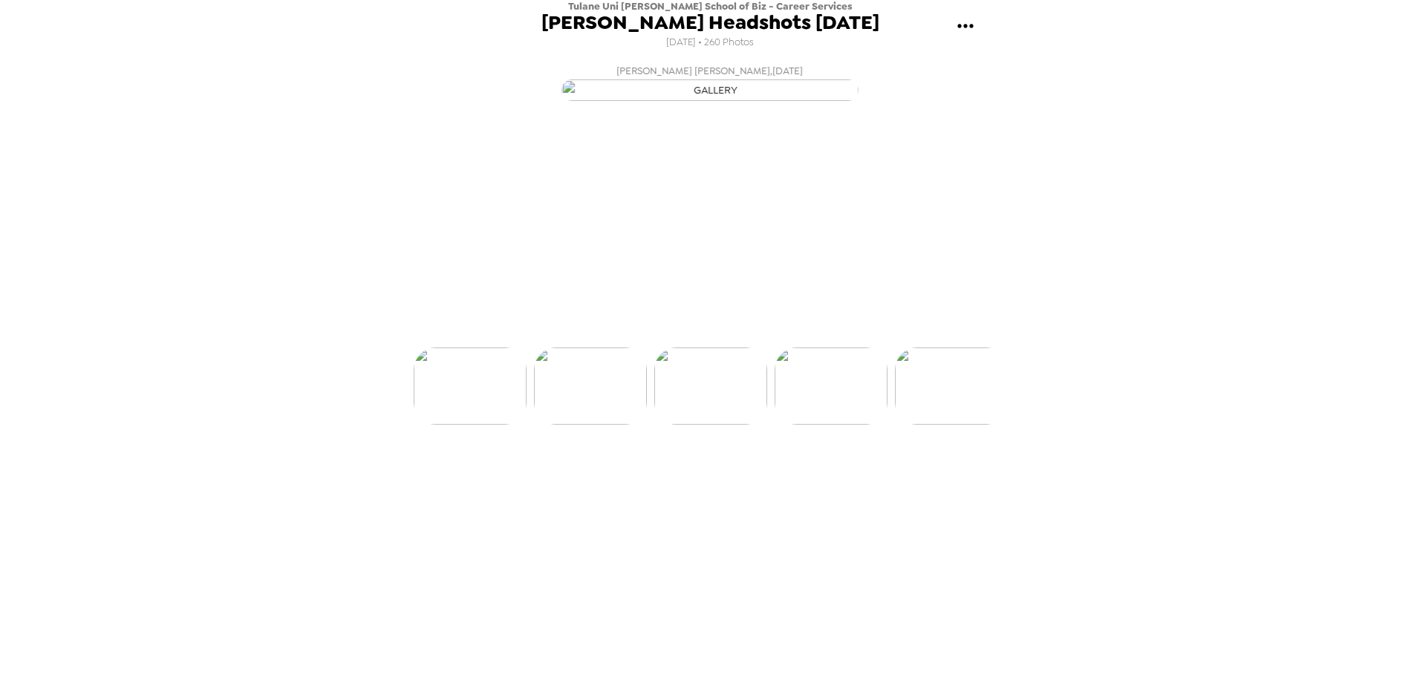
scroll to position [0, 22856]
click at [778, 343] on link at bounding box center [775, 321] width 45 height 45
click at [832, 469] on img at bounding box center [835, 430] width 113 height 77
click at [612, 469] on img at bounding box center [602, 430] width 113 height 77
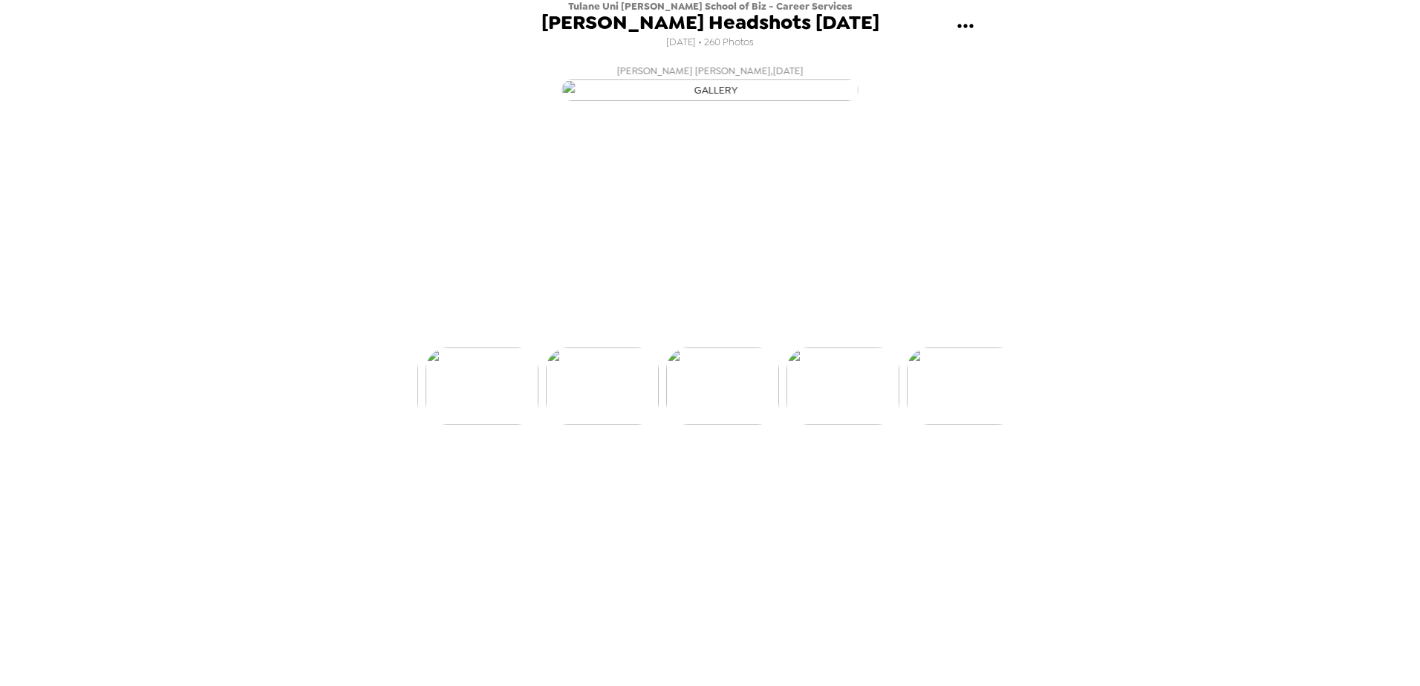
scroll to position [0, 23458]
click at [782, 333] on icon at bounding box center [775, 320] width 26 height 26
click at [865, 469] on img at bounding box center [835, 430] width 113 height 77
click at [659, 469] on img at bounding box center [685, 430] width 113 height 77
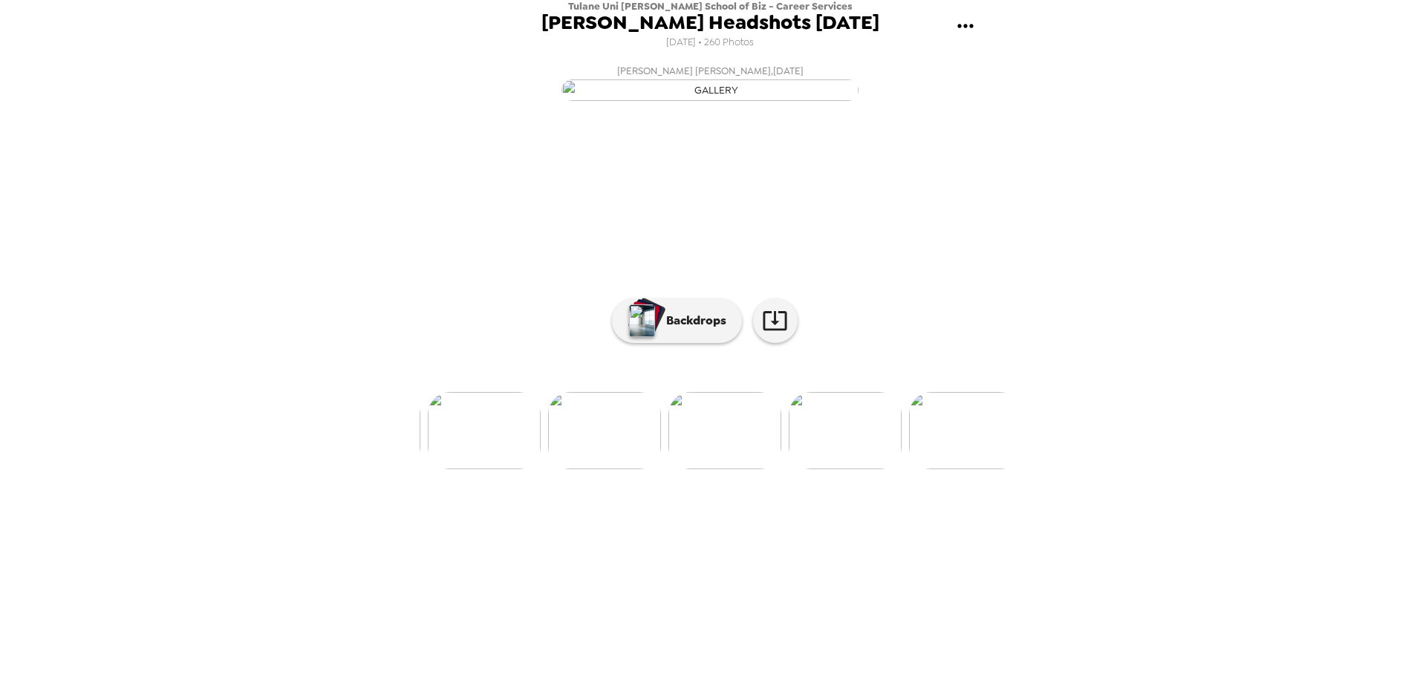
scroll to position [0, 22212]
click at [762, 333] on icon at bounding box center [775, 320] width 26 height 26
click at [642, 469] on img at bounding box center [638, 430] width 113 height 77
click at [770, 331] on icon at bounding box center [775, 320] width 24 height 19
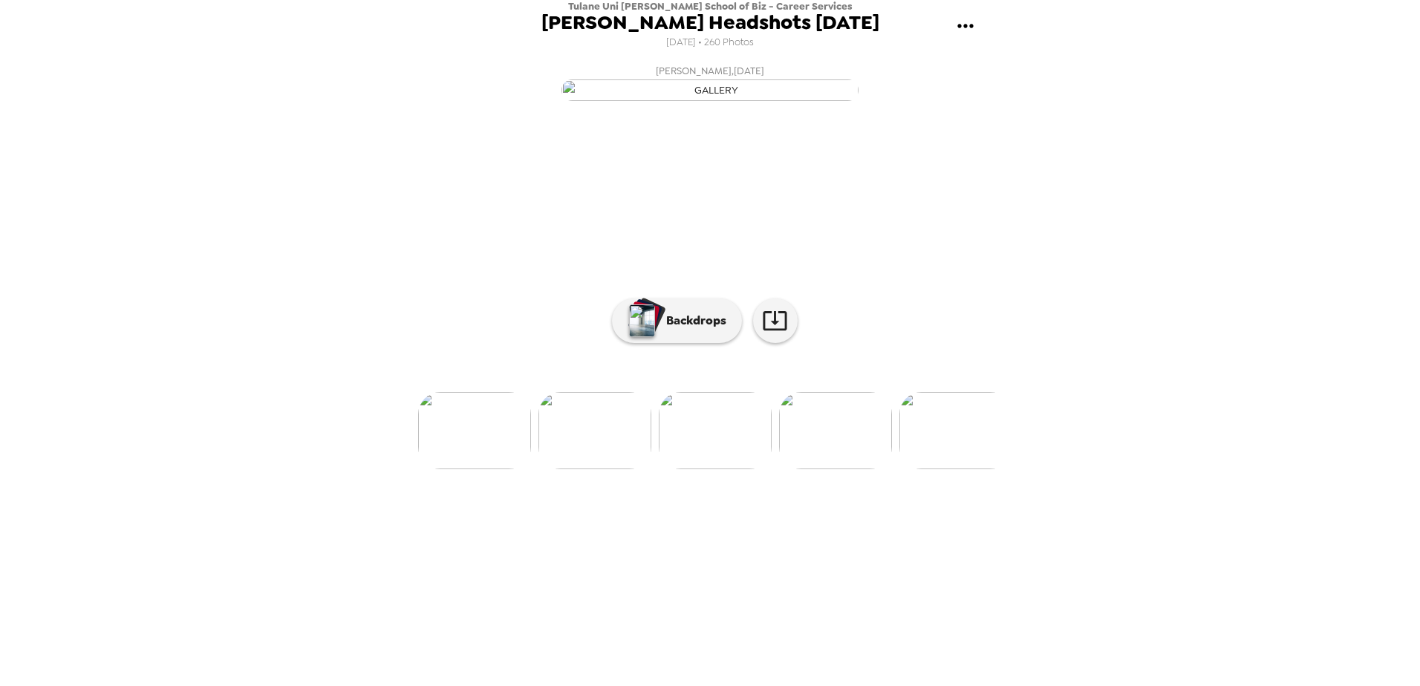
click at [672, 469] on img at bounding box center [715, 430] width 113 height 77
click at [769, 333] on icon at bounding box center [775, 320] width 26 height 26
click at [475, 469] on img at bounding box center [471, 430] width 113 height 77
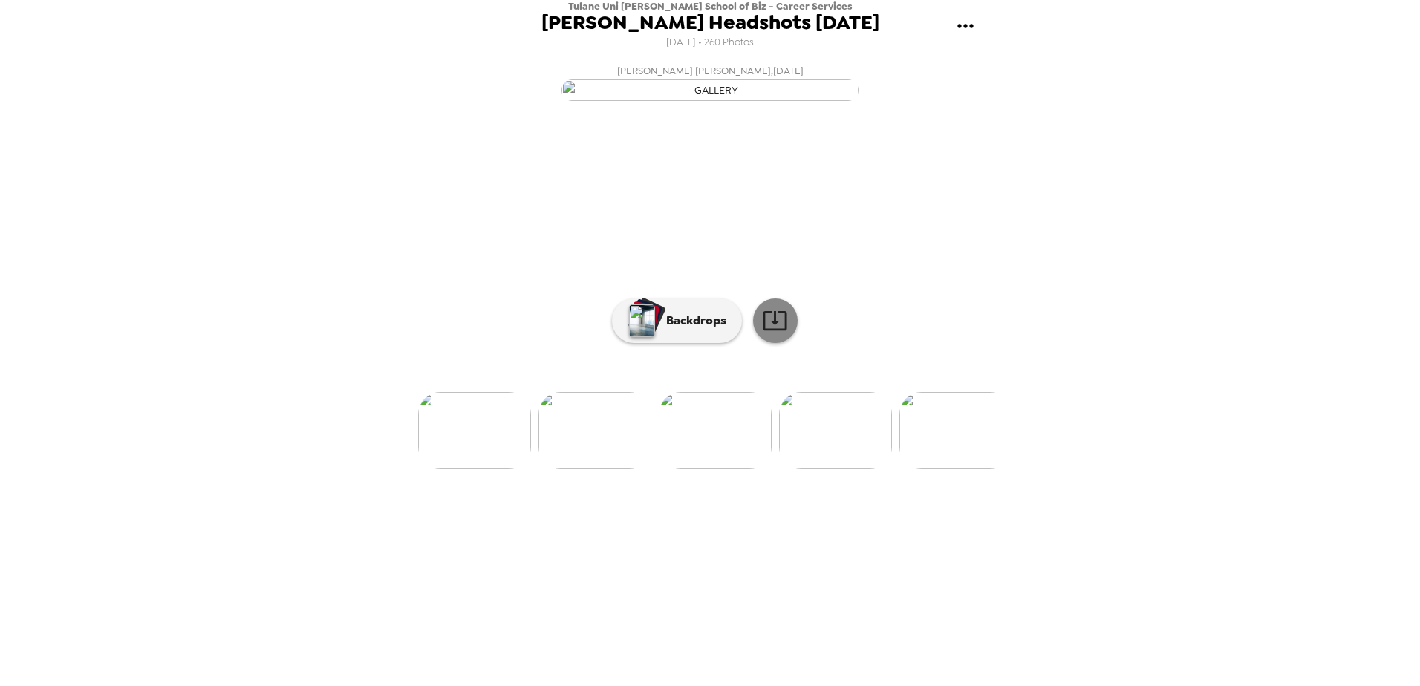
click at [778, 333] on icon at bounding box center [775, 320] width 26 height 26
click at [715, 469] on img at bounding box center [715, 430] width 113 height 77
click at [644, 469] on img at bounding box center [645, 430] width 113 height 77
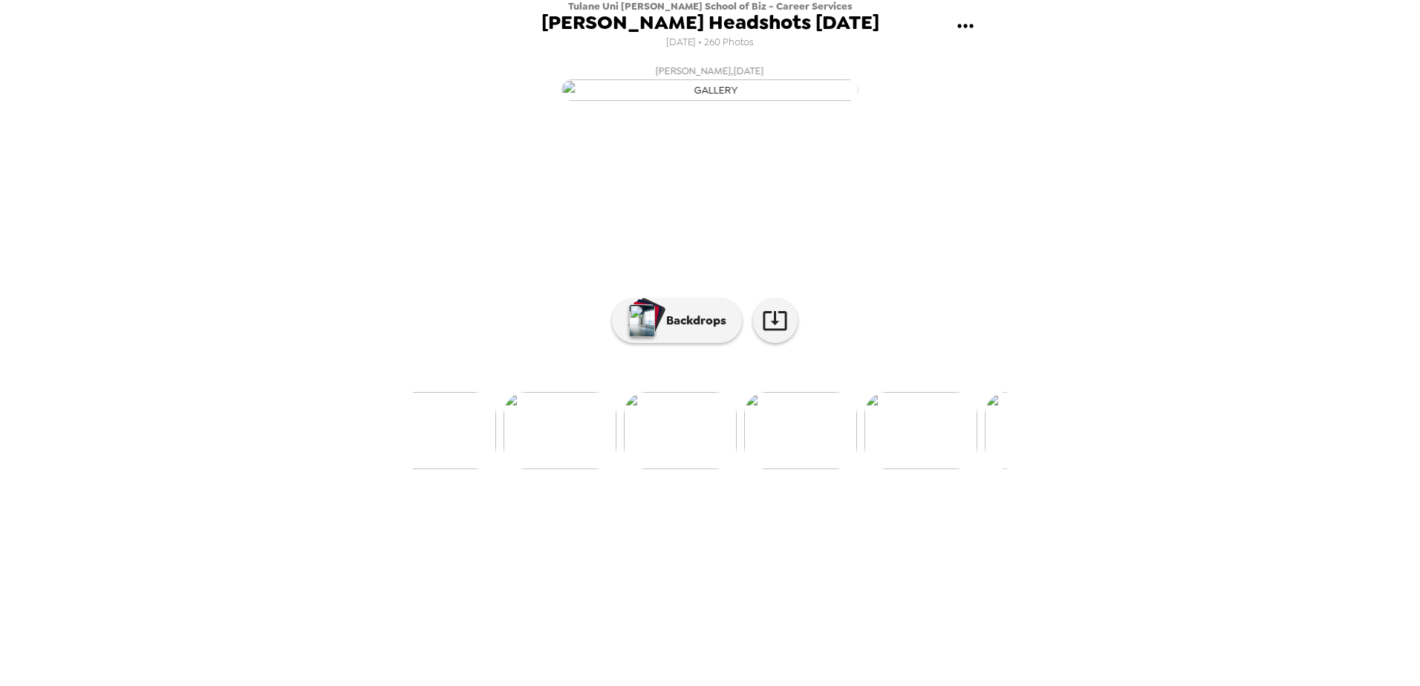
click at [627, 469] on li at bounding box center [680, 430] width 113 height 77
click at [771, 333] on icon at bounding box center [775, 320] width 26 height 26
click at [590, 469] on img at bounding box center [592, 430] width 113 height 77
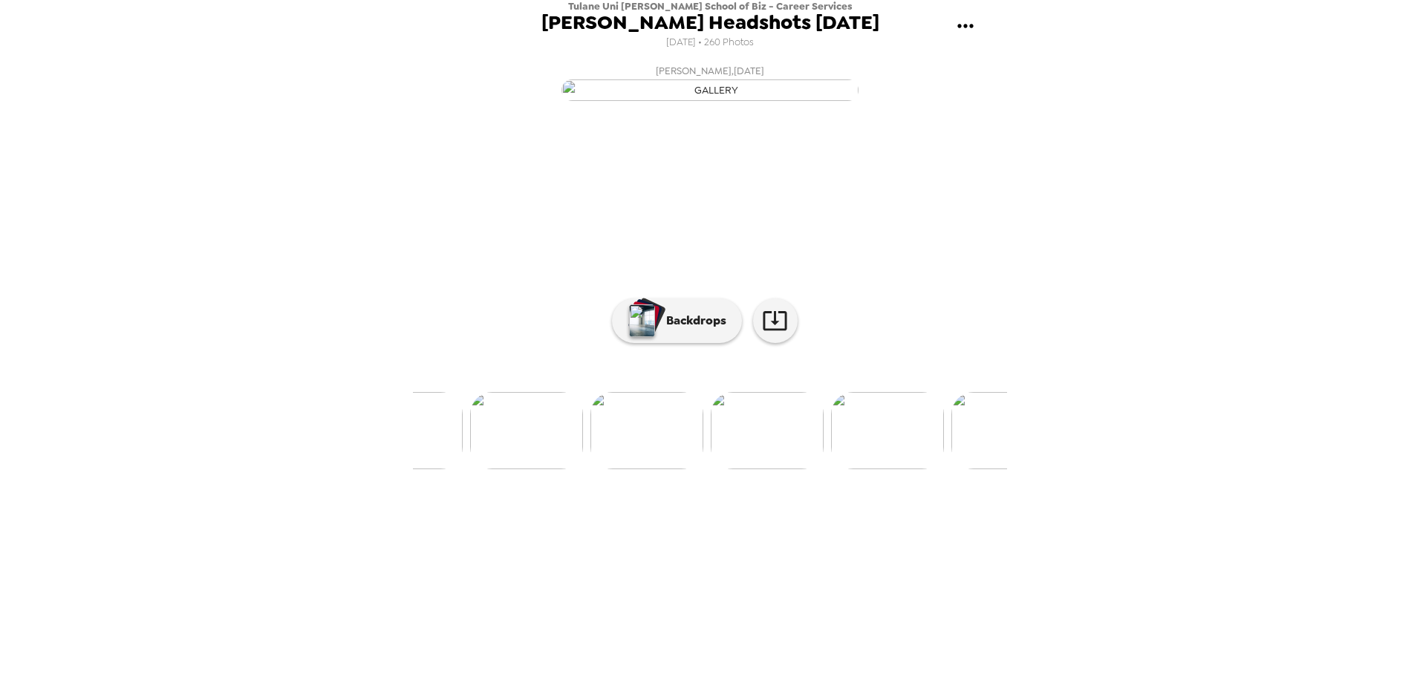
click at [655, 469] on img at bounding box center [646, 430] width 113 height 77
click at [787, 343] on link at bounding box center [775, 321] width 45 height 45
click at [584, 469] on img at bounding box center [591, 430] width 113 height 77
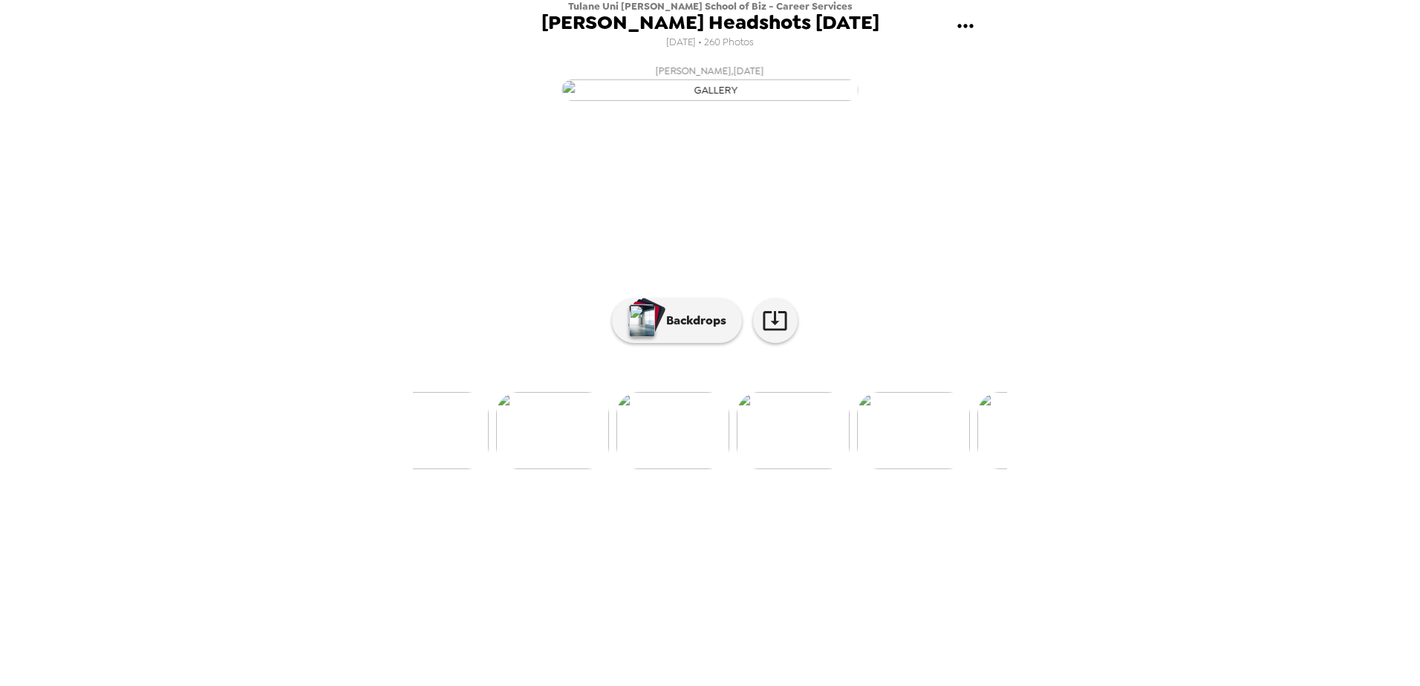
click at [660, 469] on img at bounding box center [672, 430] width 113 height 77
click at [782, 333] on icon at bounding box center [775, 320] width 26 height 26
click at [460, 469] on img at bounding box center [470, 430] width 113 height 77
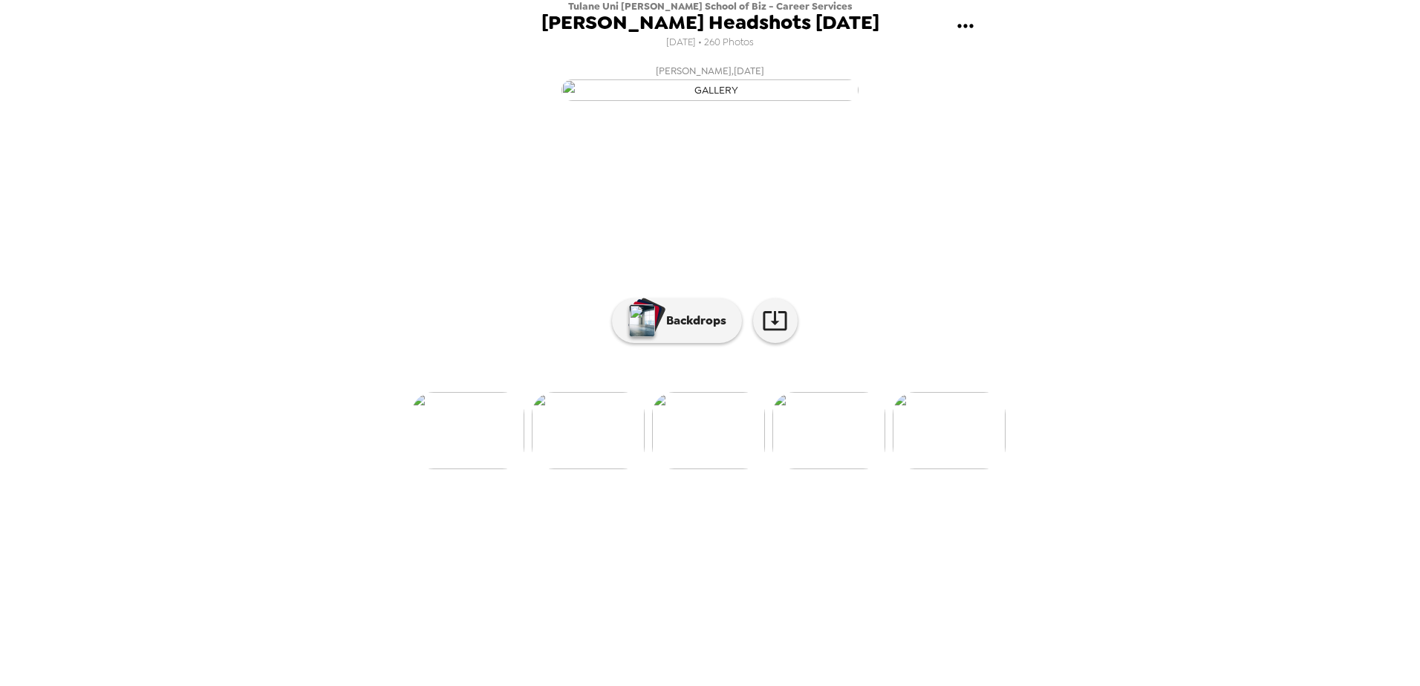
click at [569, 469] on img at bounding box center [588, 430] width 113 height 77
click at [504, 469] on img at bounding box center [470, 430] width 113 height 77
